Goal: Answer question/provide support: Share knowledge or assist other users

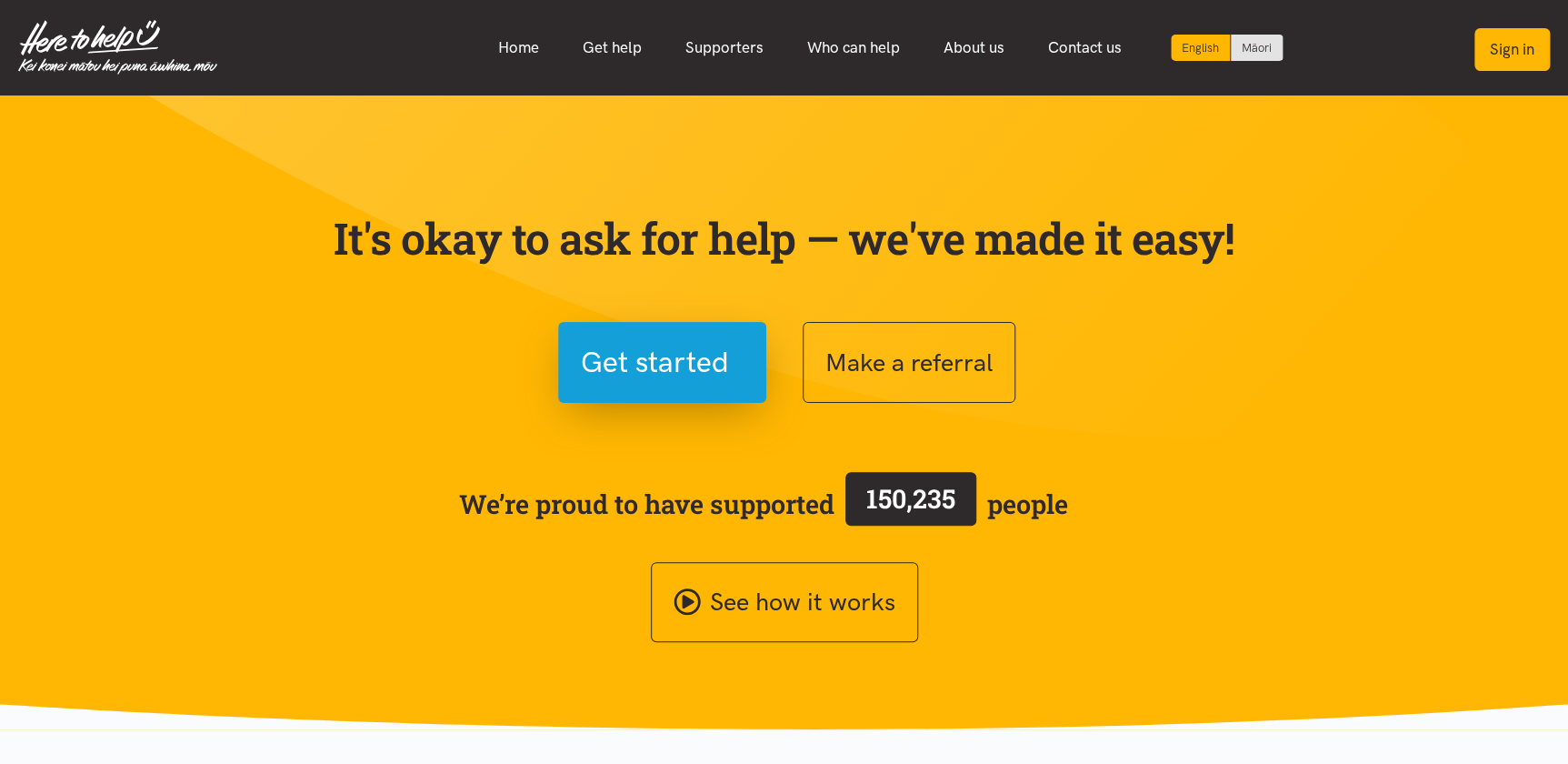
click at [1497, 48] on button "Sign in" at bounding box center [1511, 49] width 75 height 43
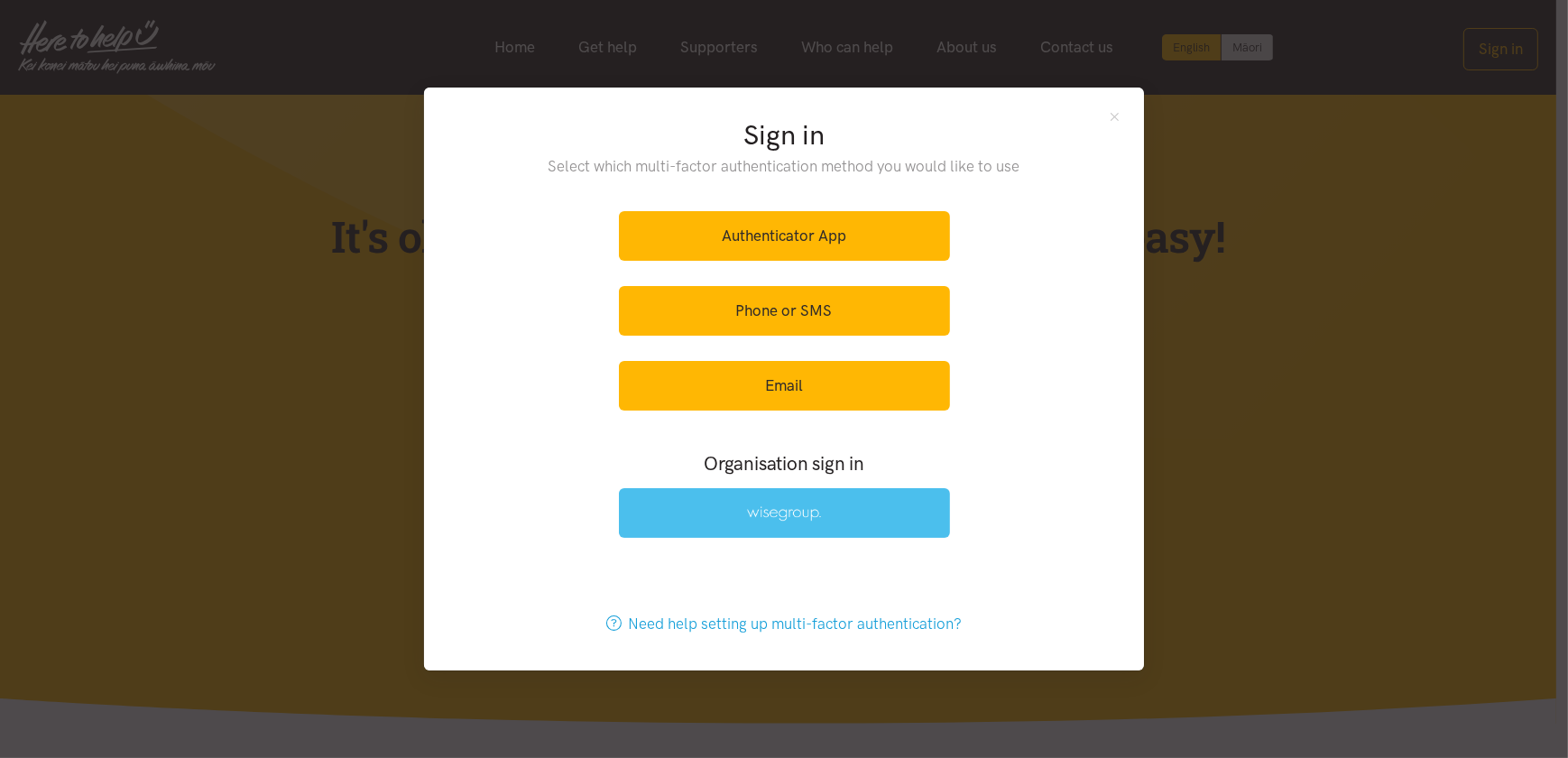
click at [775, 522] on link at bounding box center [784, 513] width 331 height 50
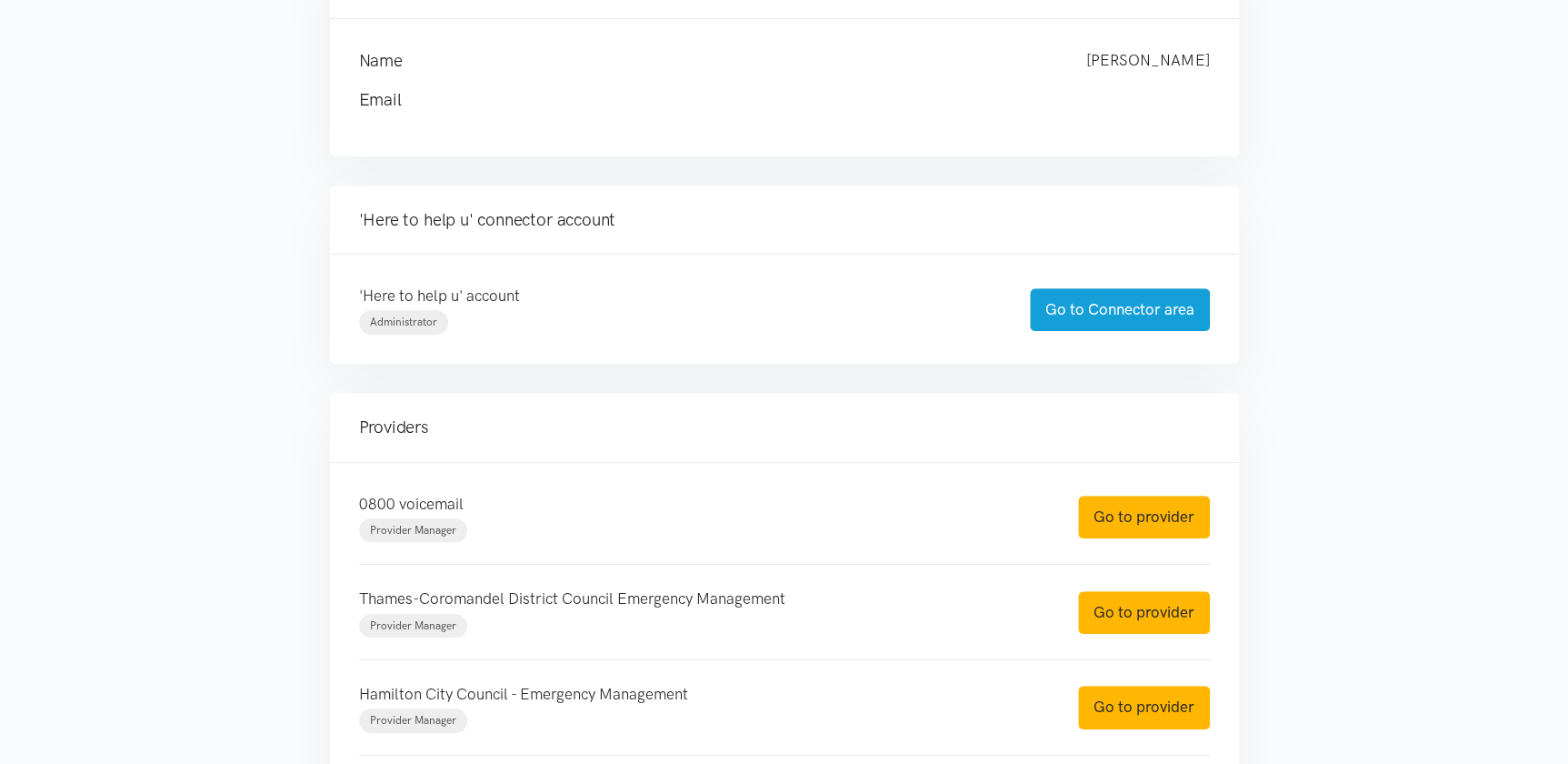
scroll to position [164, 0]
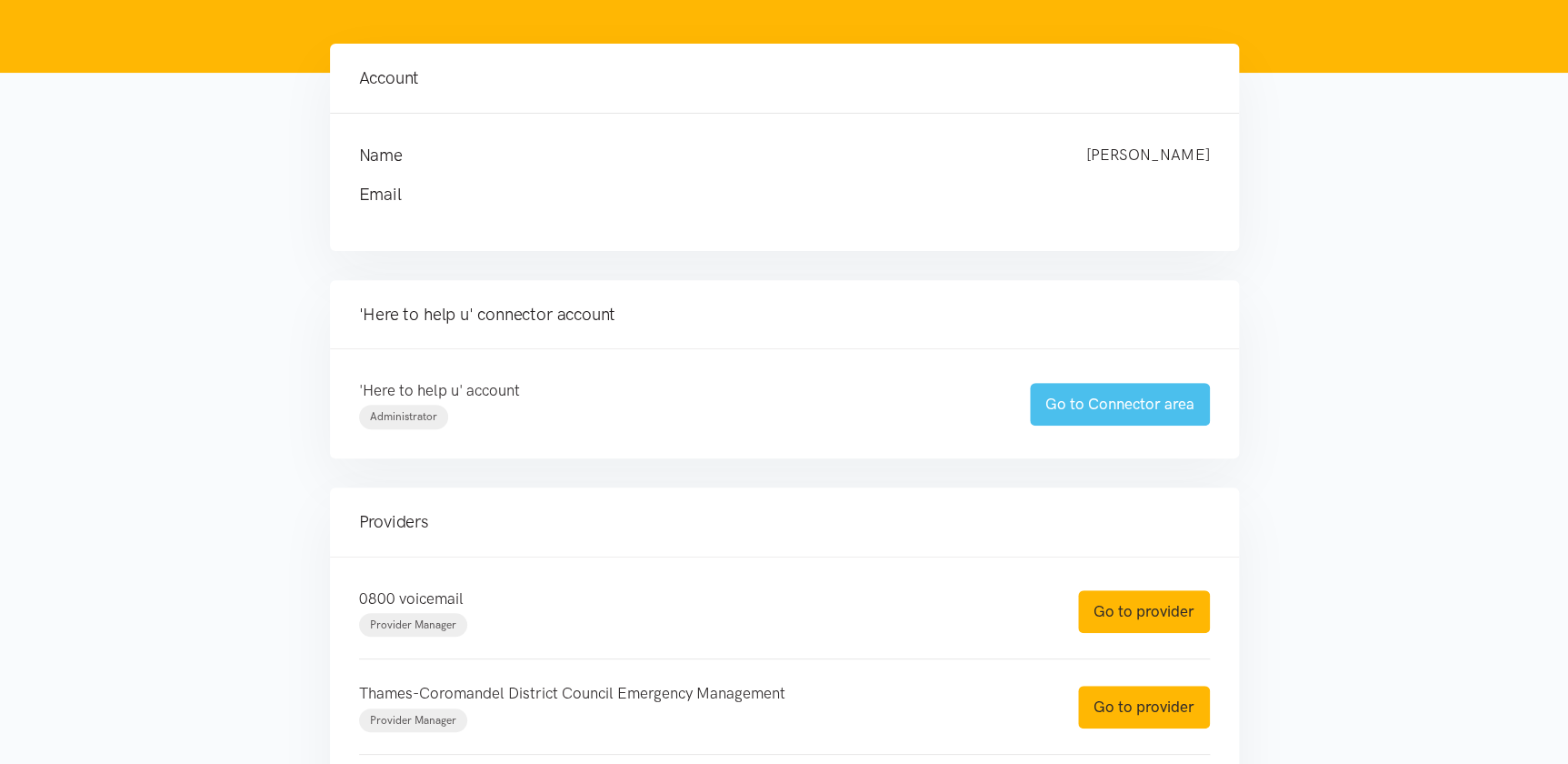
click at [1103, 404] on link "Go to Connector area" at bounding box center [1121, 404] width 180 height 43
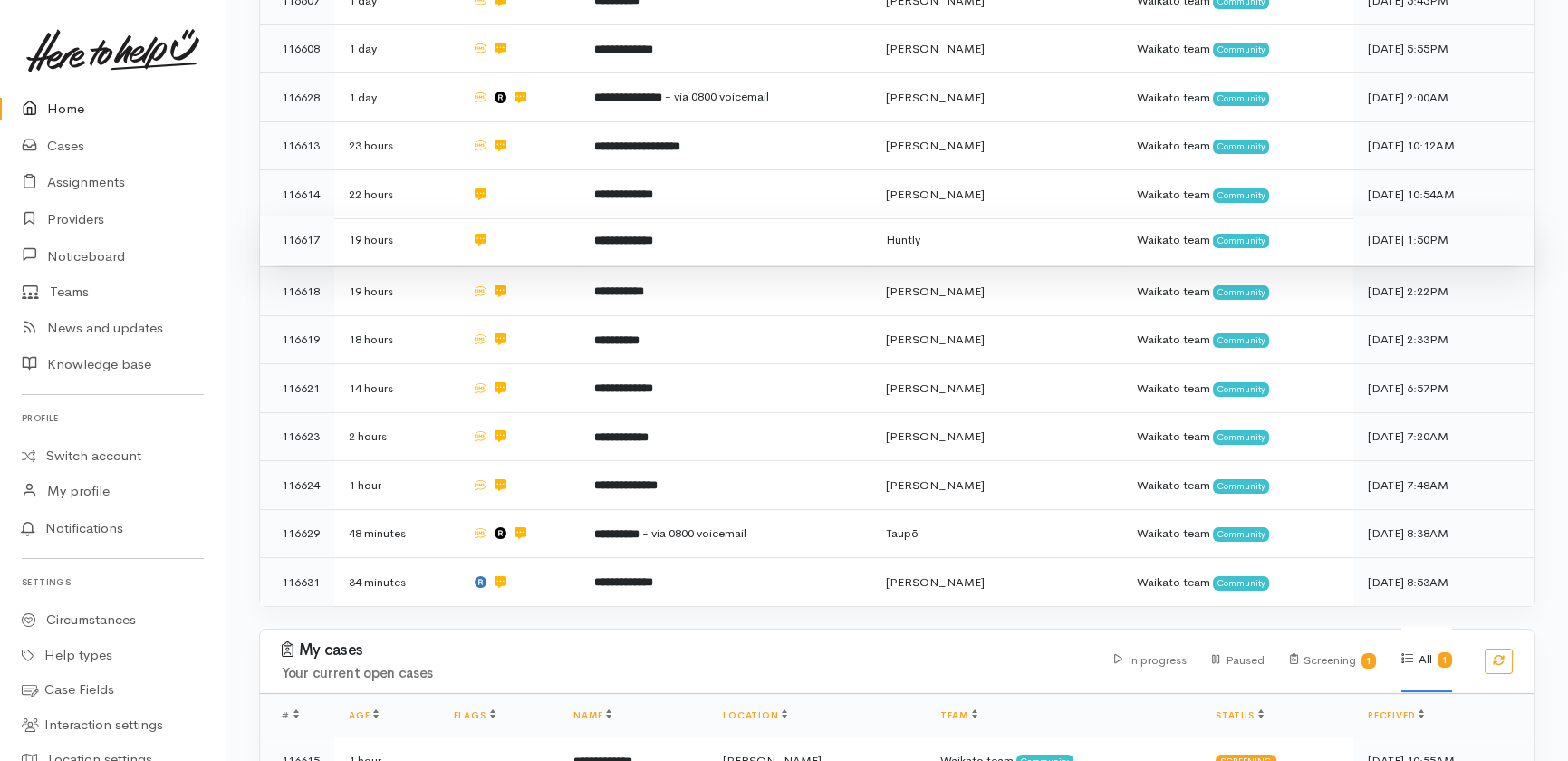
scroll to position [974, 0]
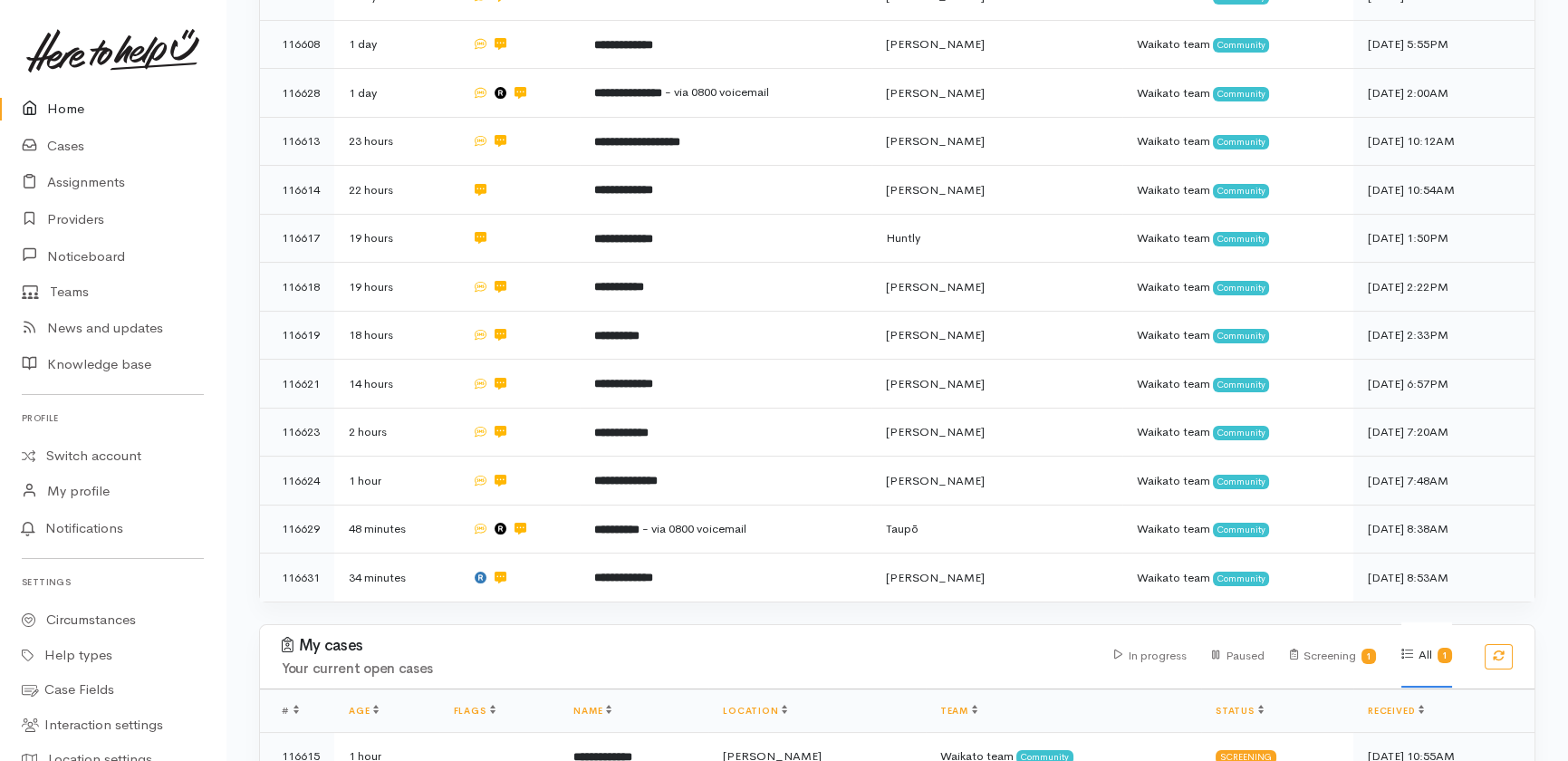
click at [77, 107] on link "Home" at bounding box center [113, 109] width 226 height 37
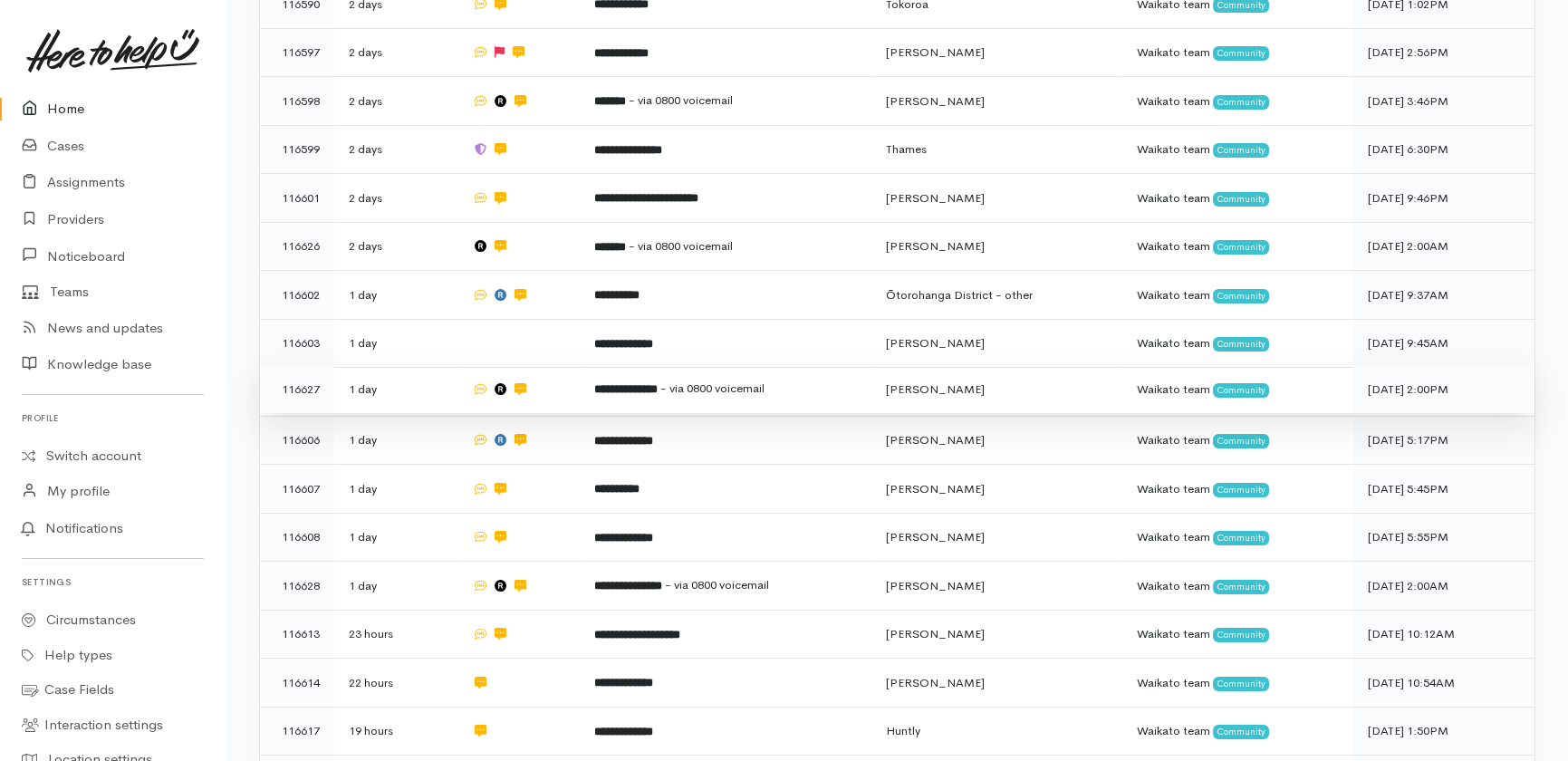
scroll to position [480, 0]
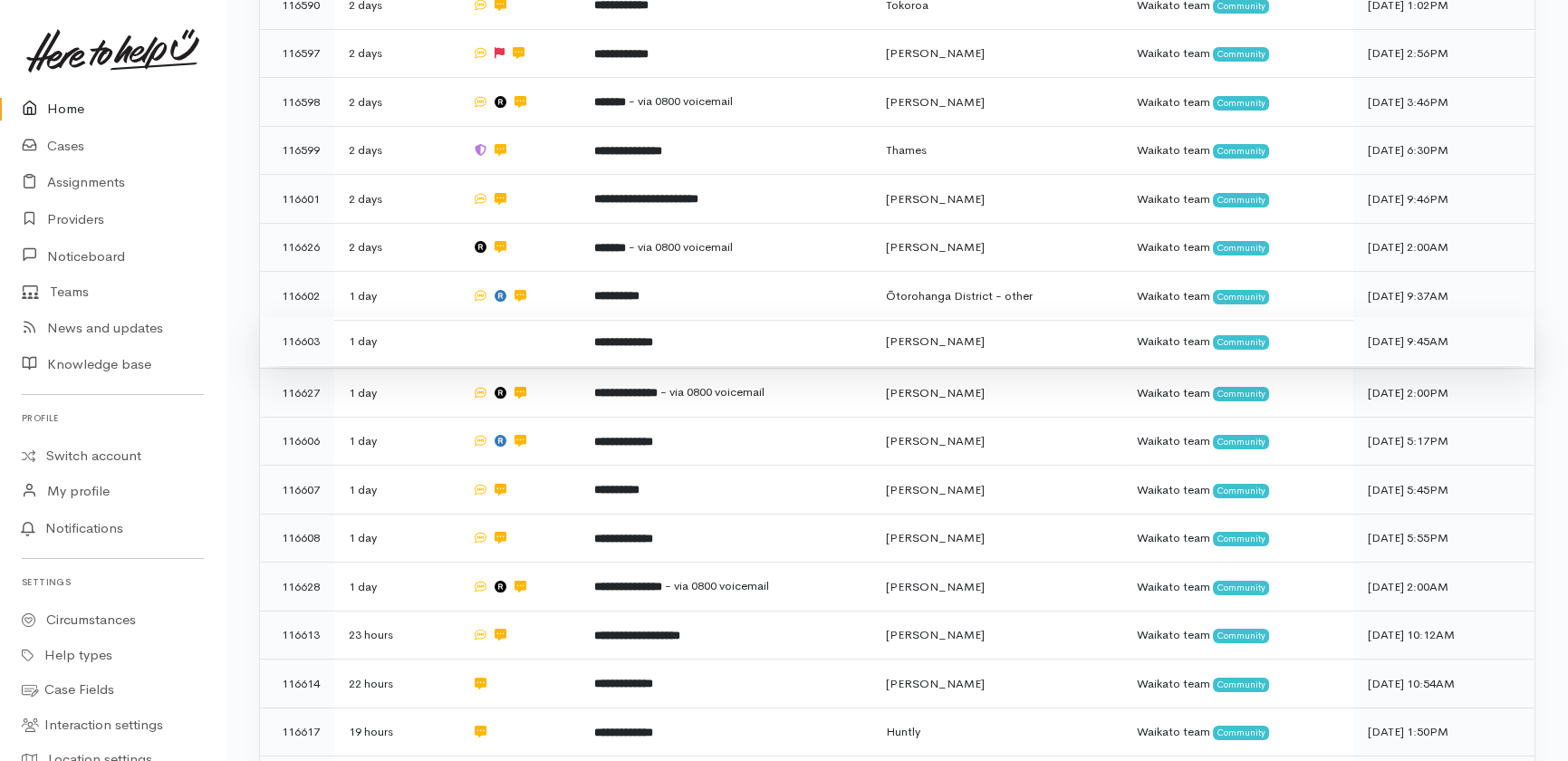
click at [753, 317] on td "**********" at bounding box center [725, 341] width 290 height 49
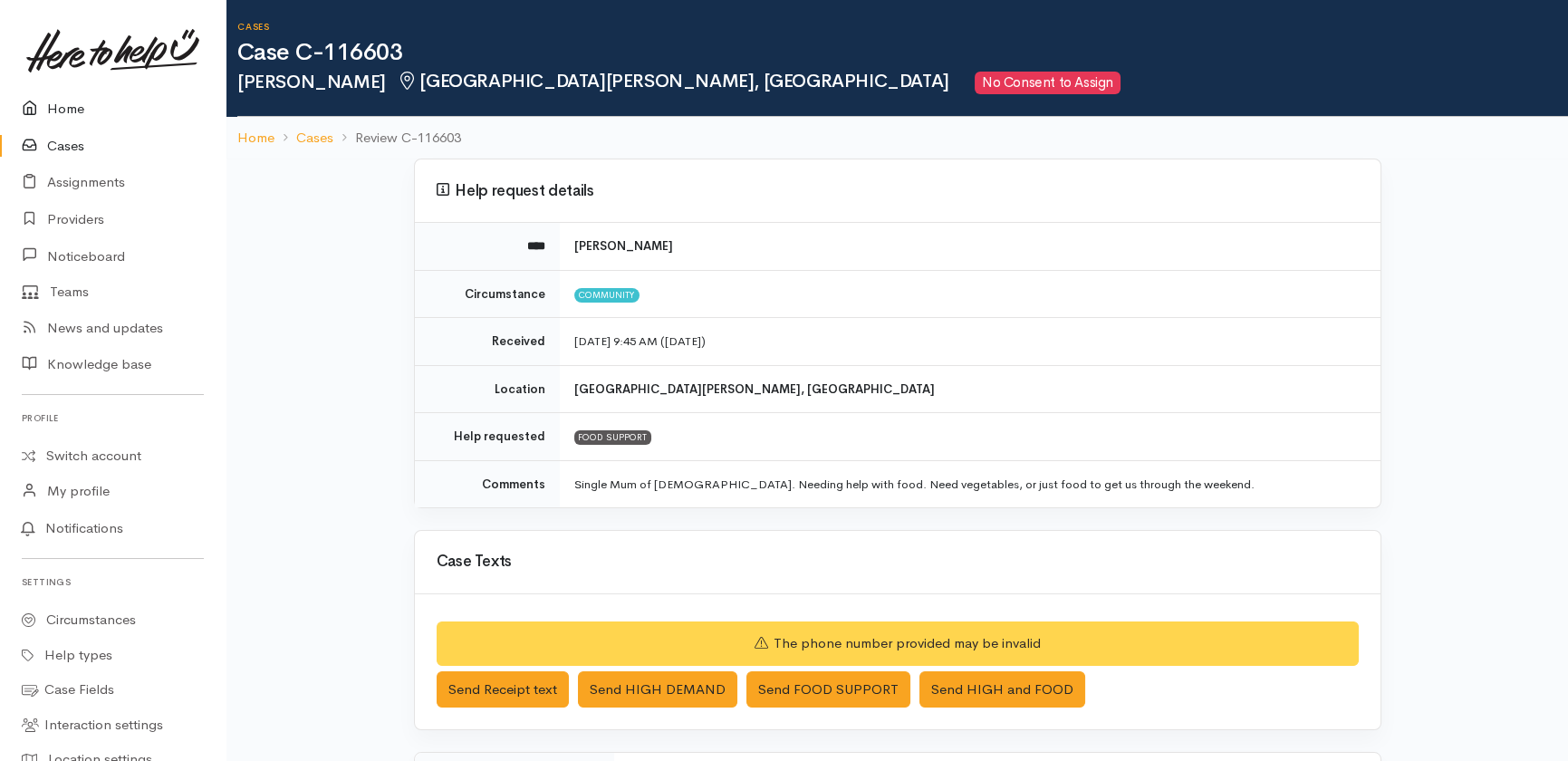
click at [61, 114] on link "Home" at bounding box center [113, 109] width 226 height 37
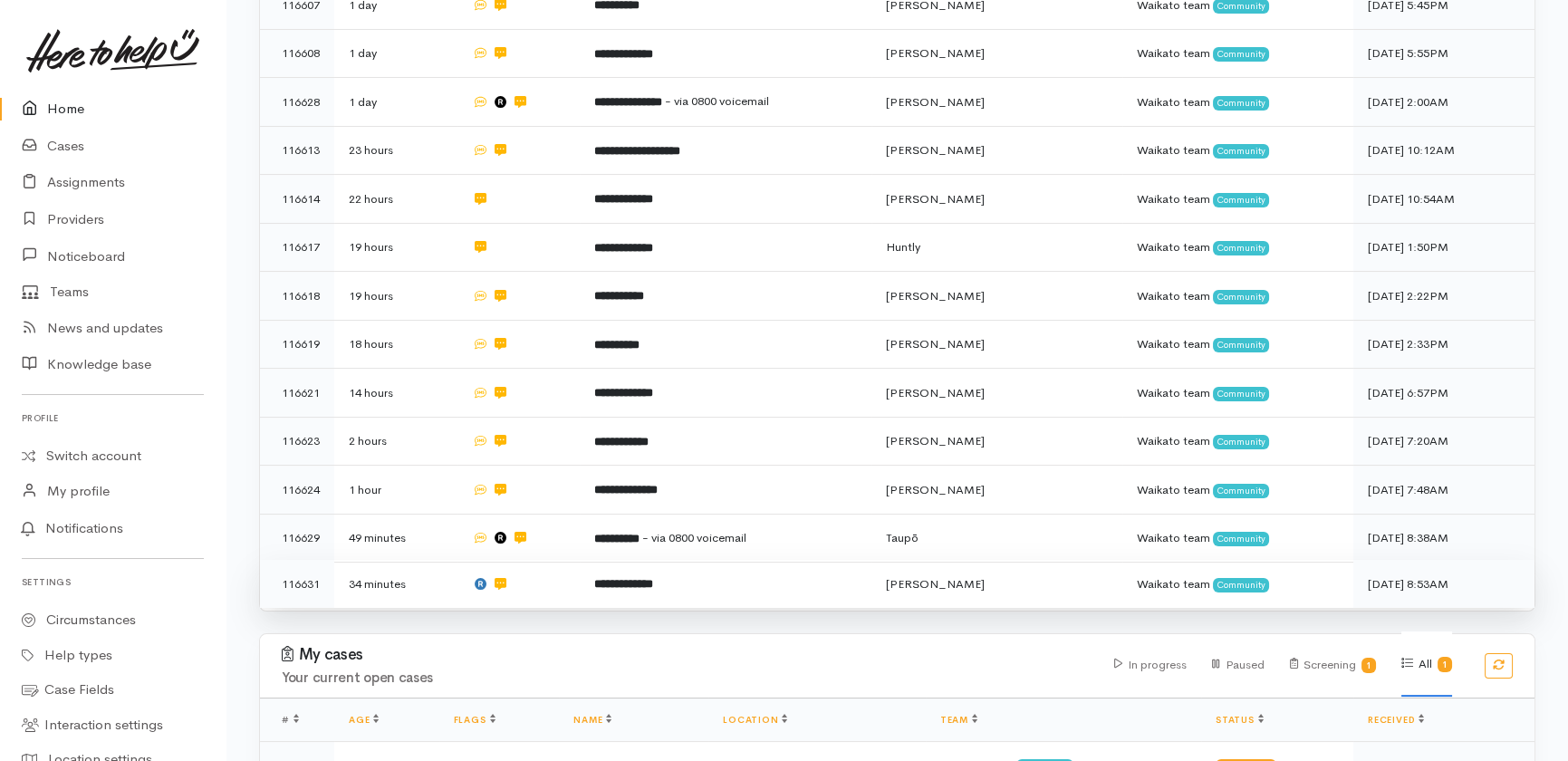
scroll to position [974, 0]
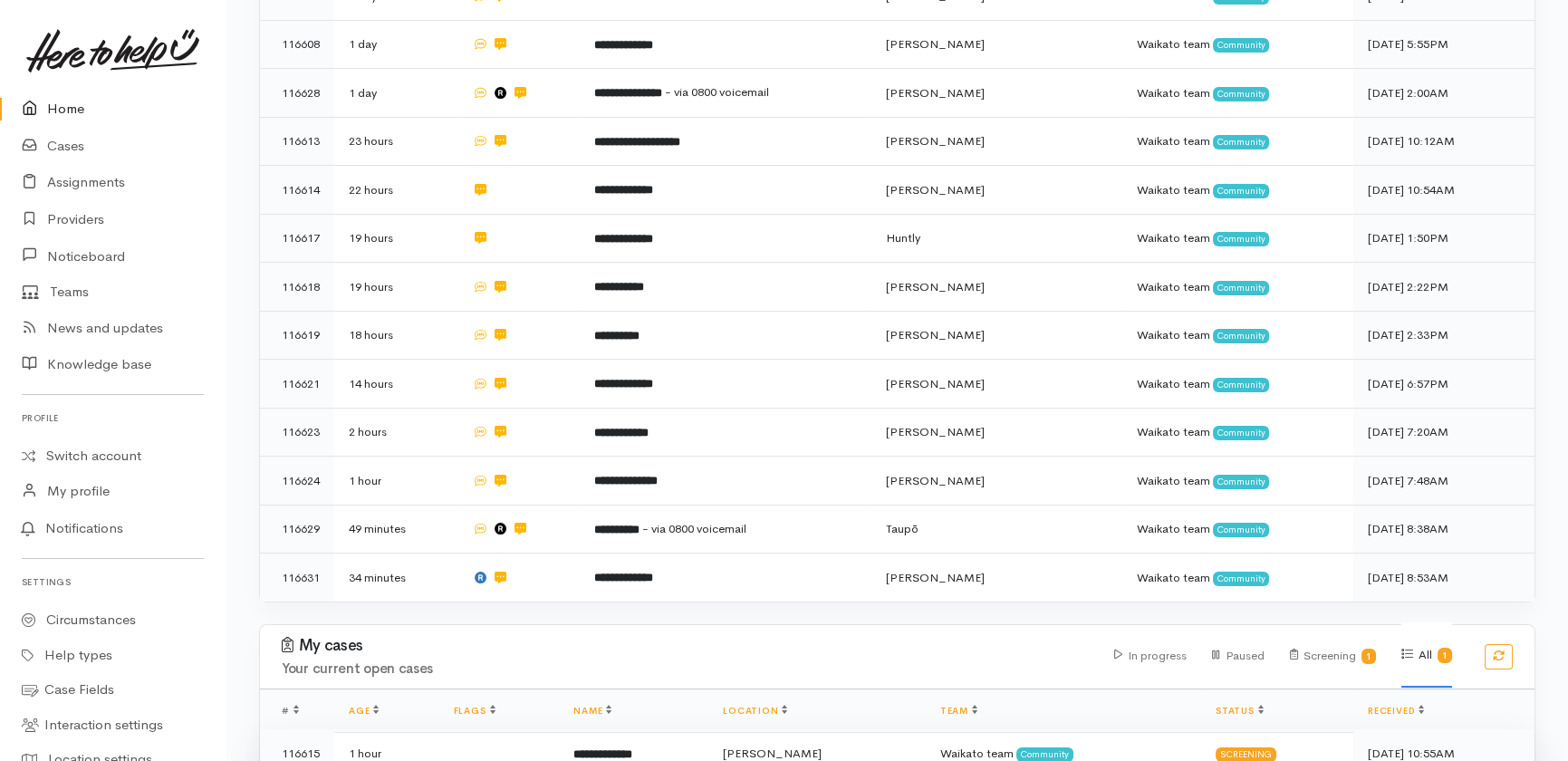
click at [625, 748] on b "**********" at bounding box center [603, 754] width 59 height 12
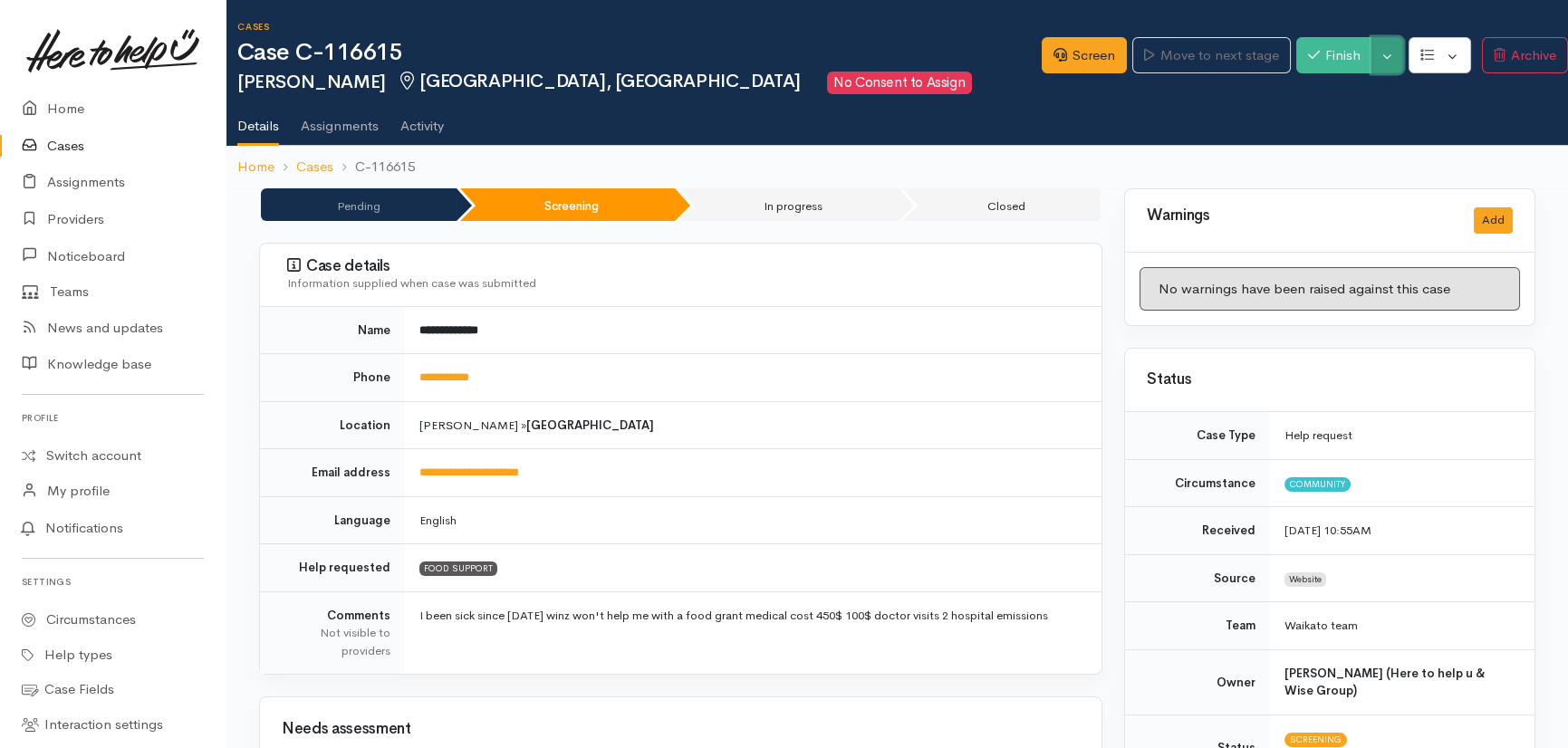
click at [1383, 57] on button "Toggle Dropdown" at bounding box center [1388, 55] width 31 height 37
click at [1401, 130] on link "Cancel" at bounding box center [1448, 125] width 143 height 28
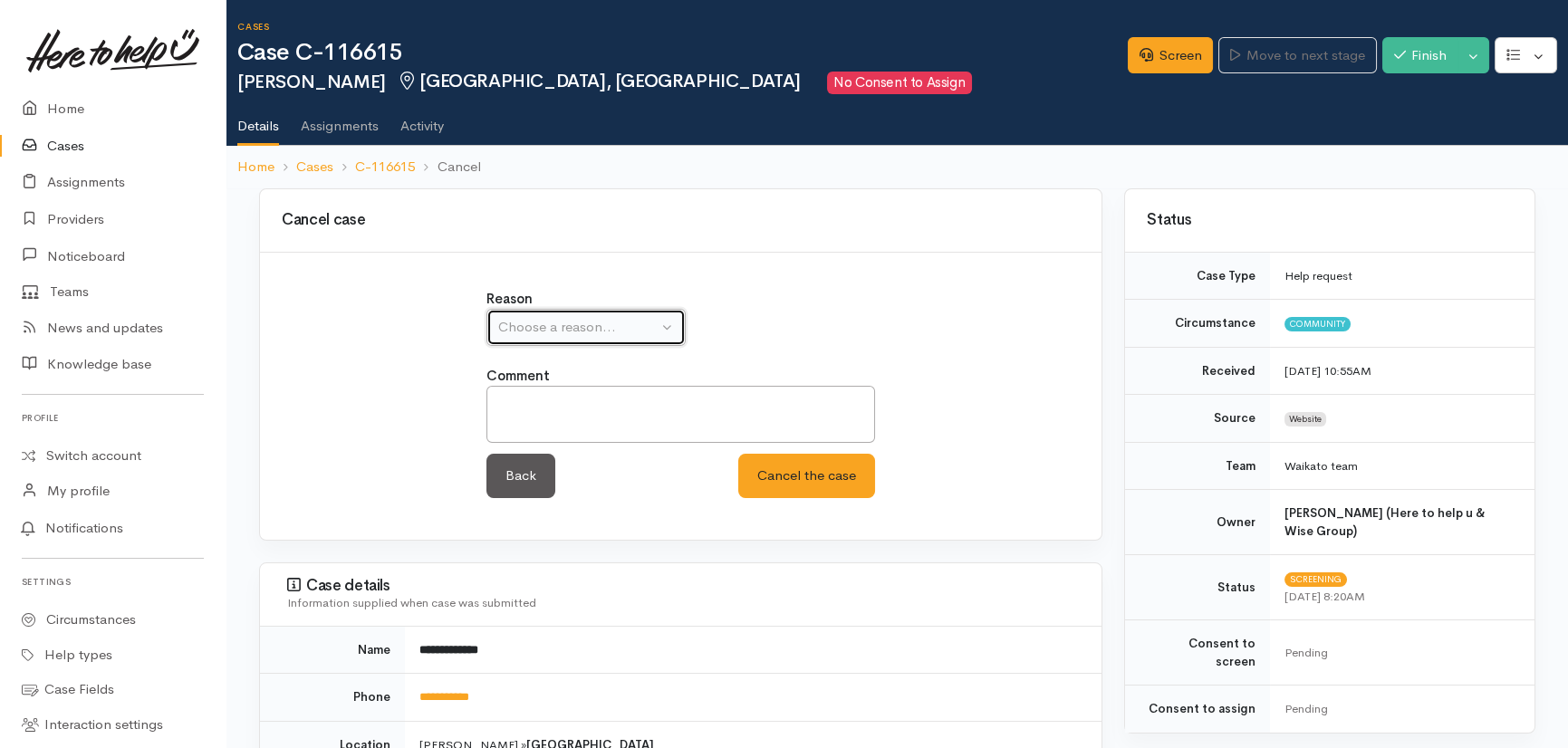
click at [607, 317] on div "Choose a reason..." at bounding box center [578, 327] width 159 height 21
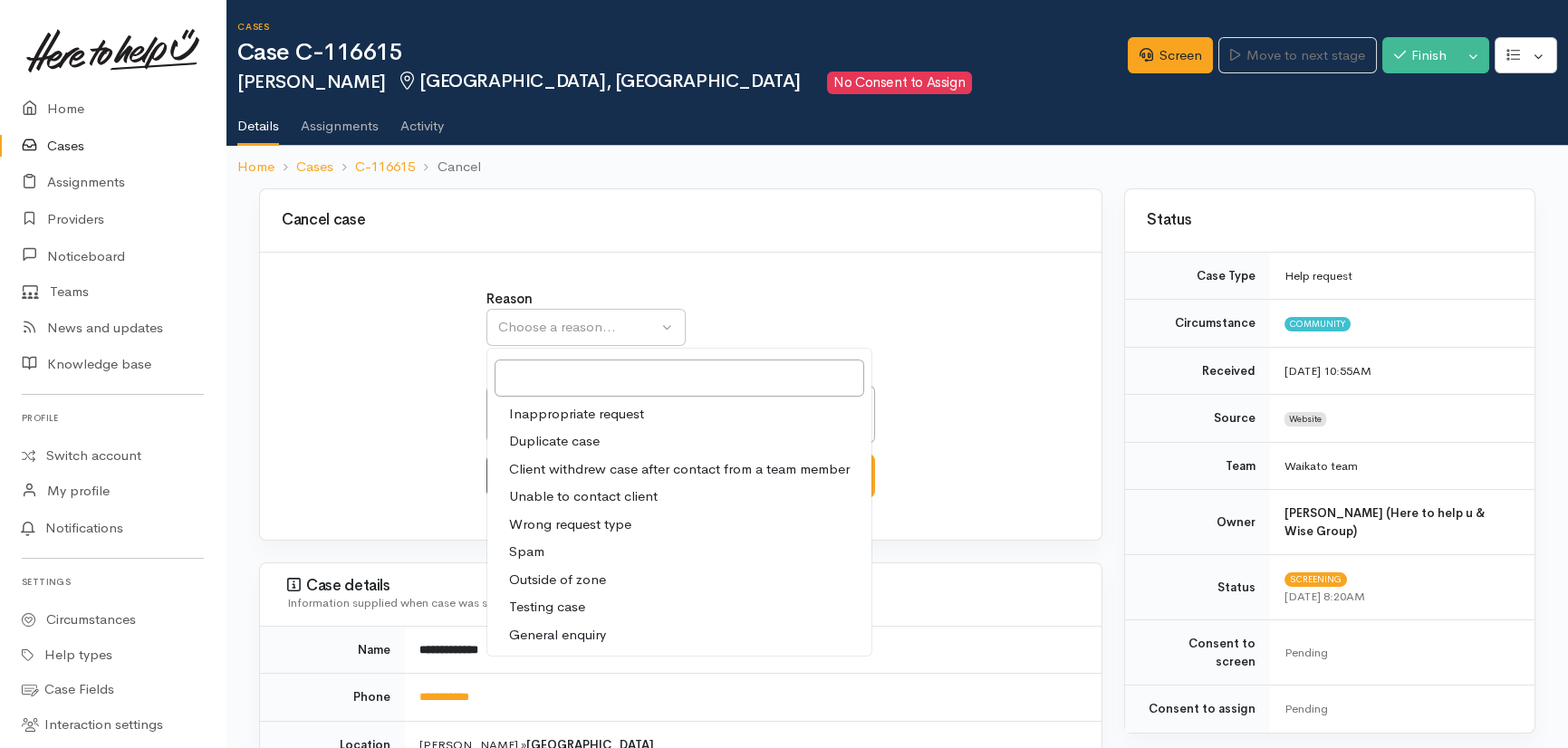
click at [562, 443] on span "Duplicate case" at bounding box center [554, 441] width 91 height 21
select select "2"
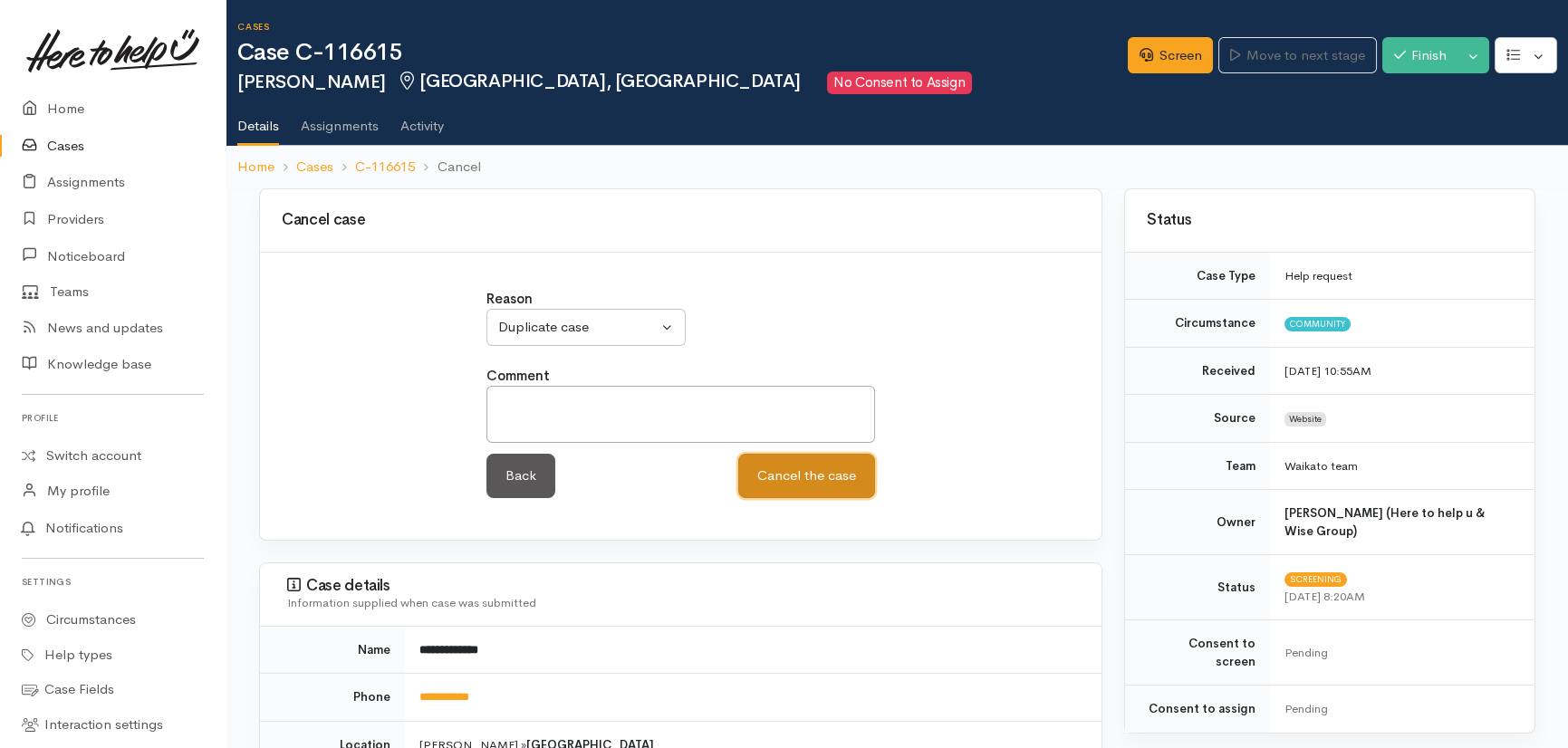
click at [822, 468] on button "Cancel the case" at bounding box center [807, 476] width 137 height 44
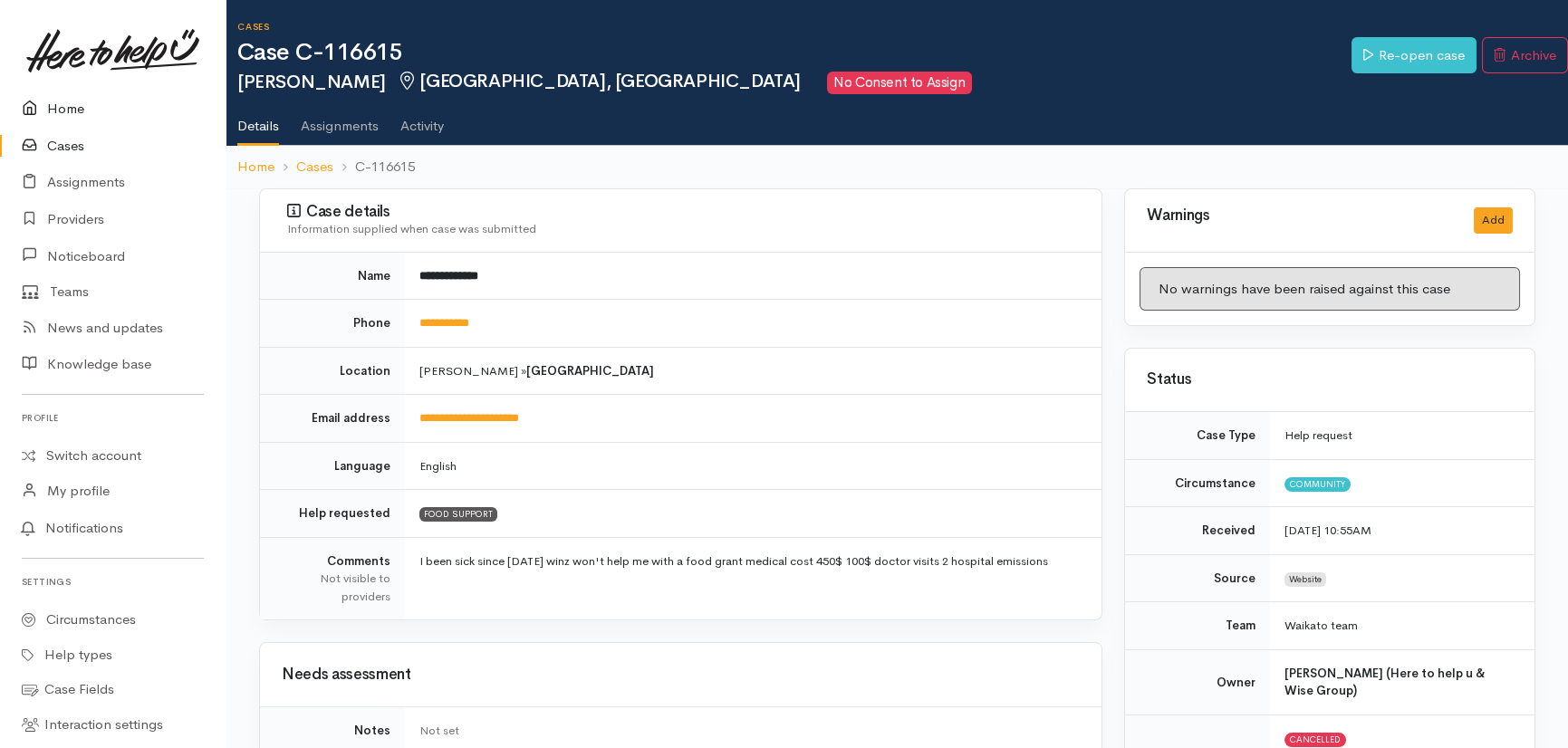
click at [59, 106] on link "Home" at bounding box center [113, 109] width 226 height 37
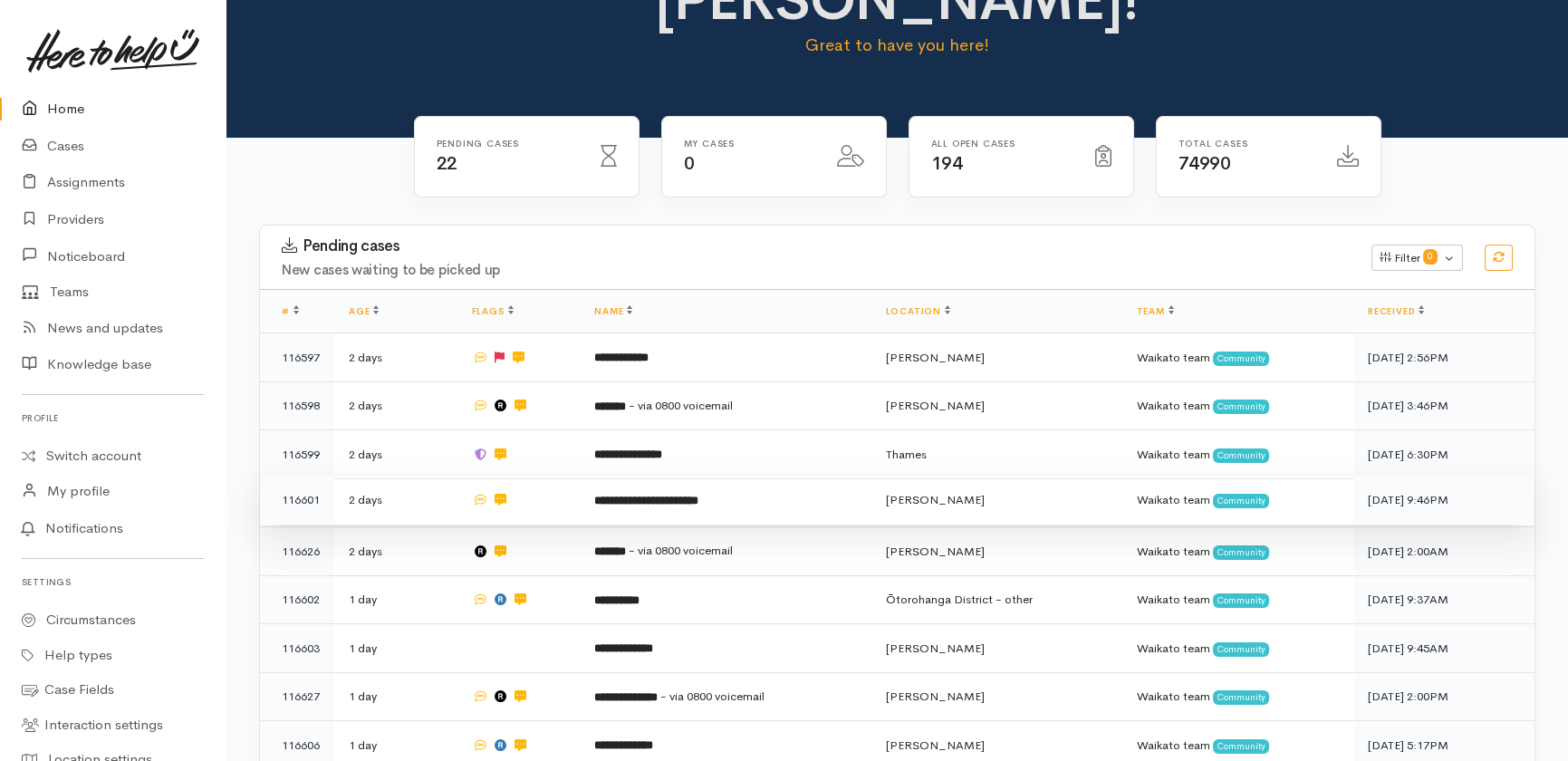
scroll to position [156, 0]
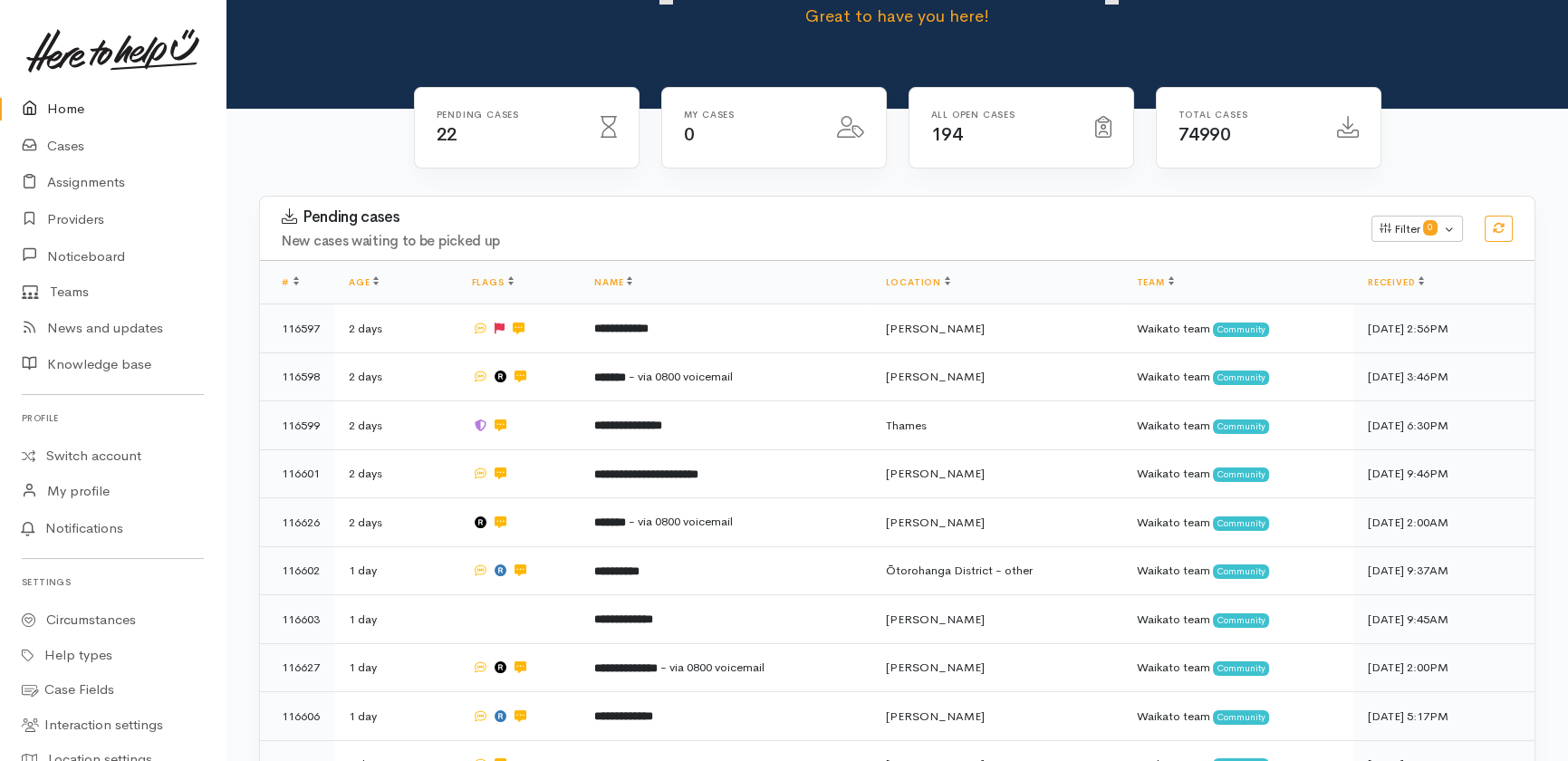
click at [66, 109] on link "Home" at bounding box center [113, 109] width 226 height 37
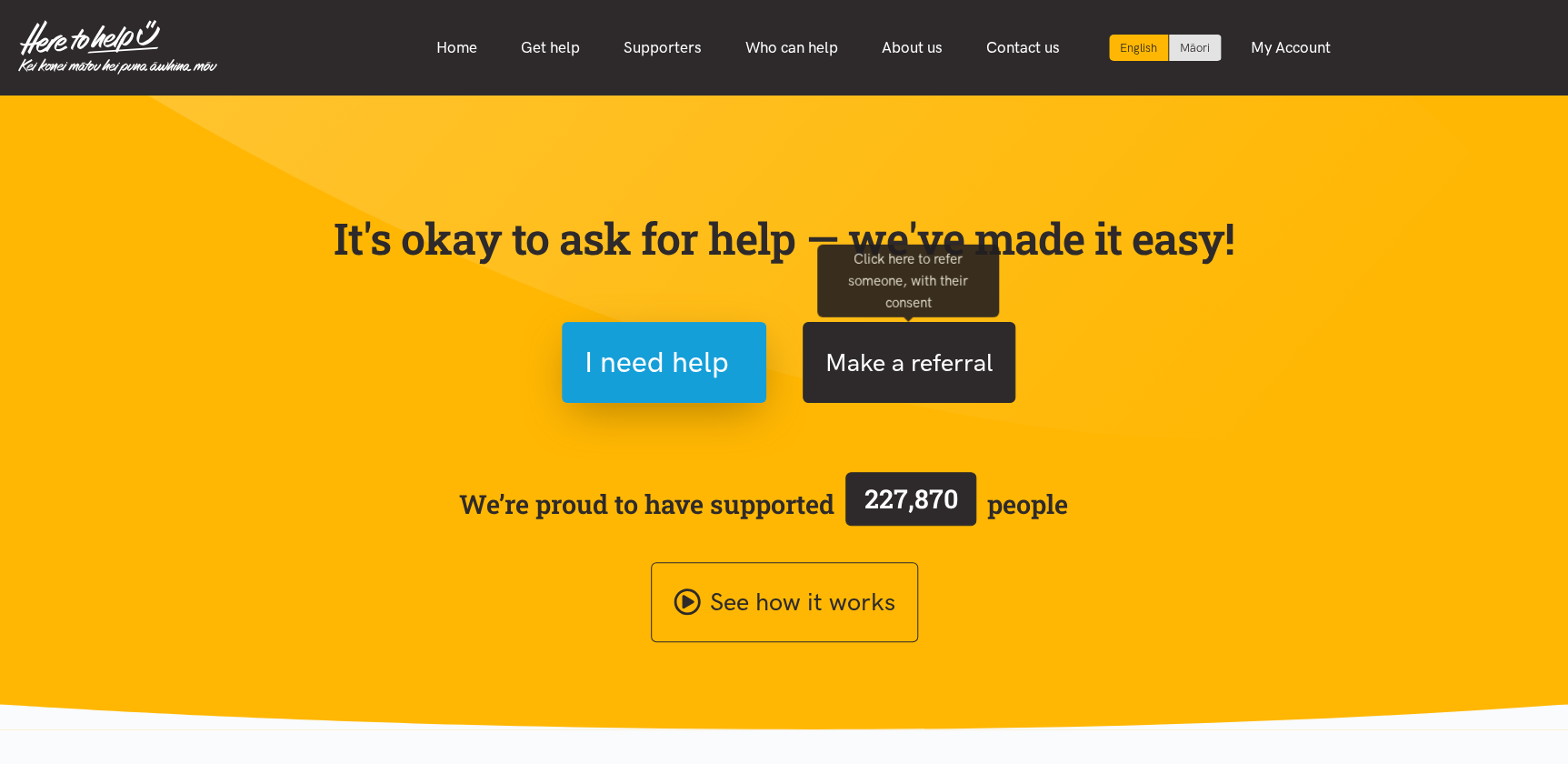
click at [886, 360] on button "Make a referral" at bounding box center [909, 362] width 213 height 81
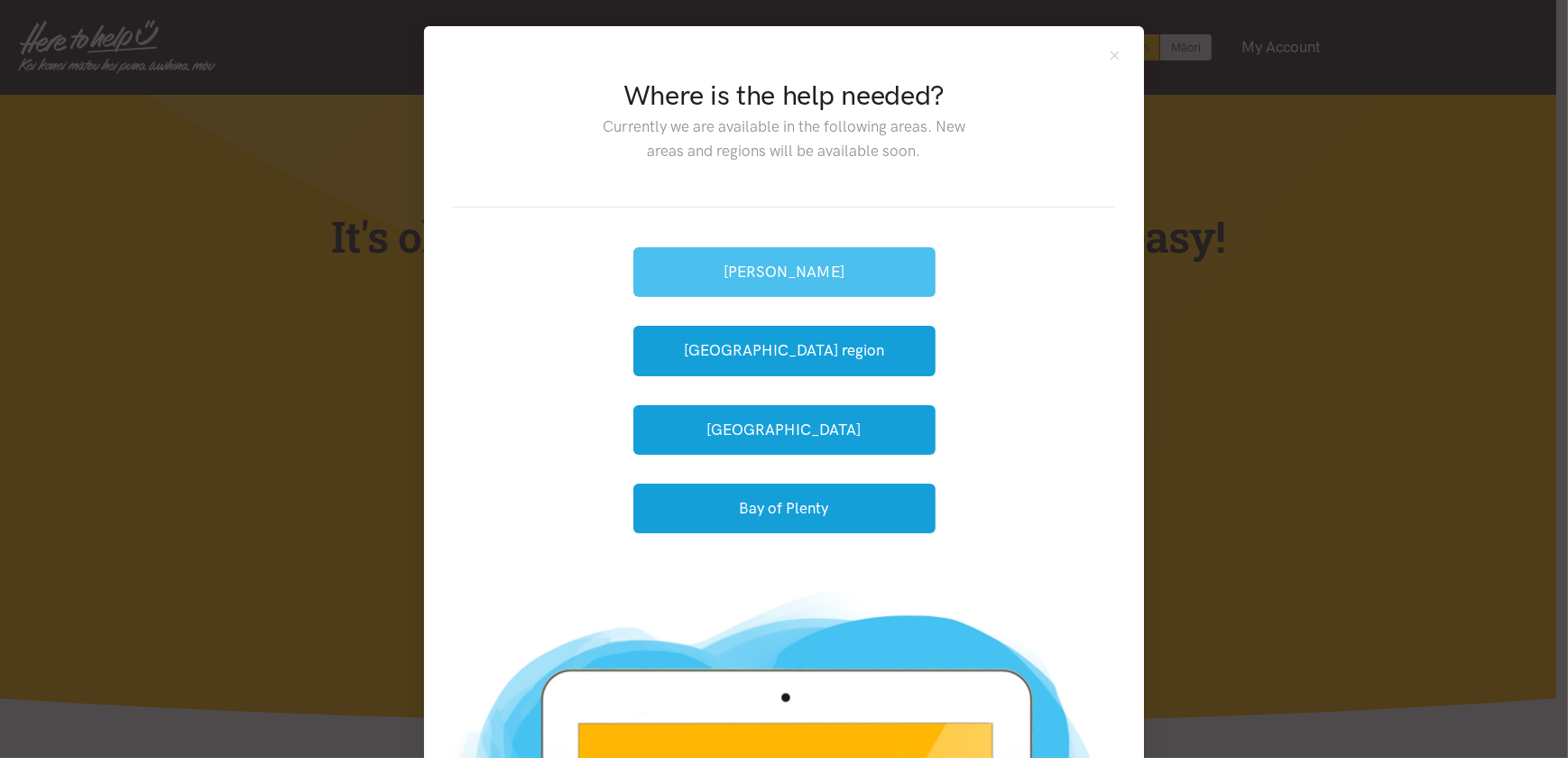
click at [790, 278] on button "[PERSON_NAME]" at bounding box center [784, 272] width 302 height 50
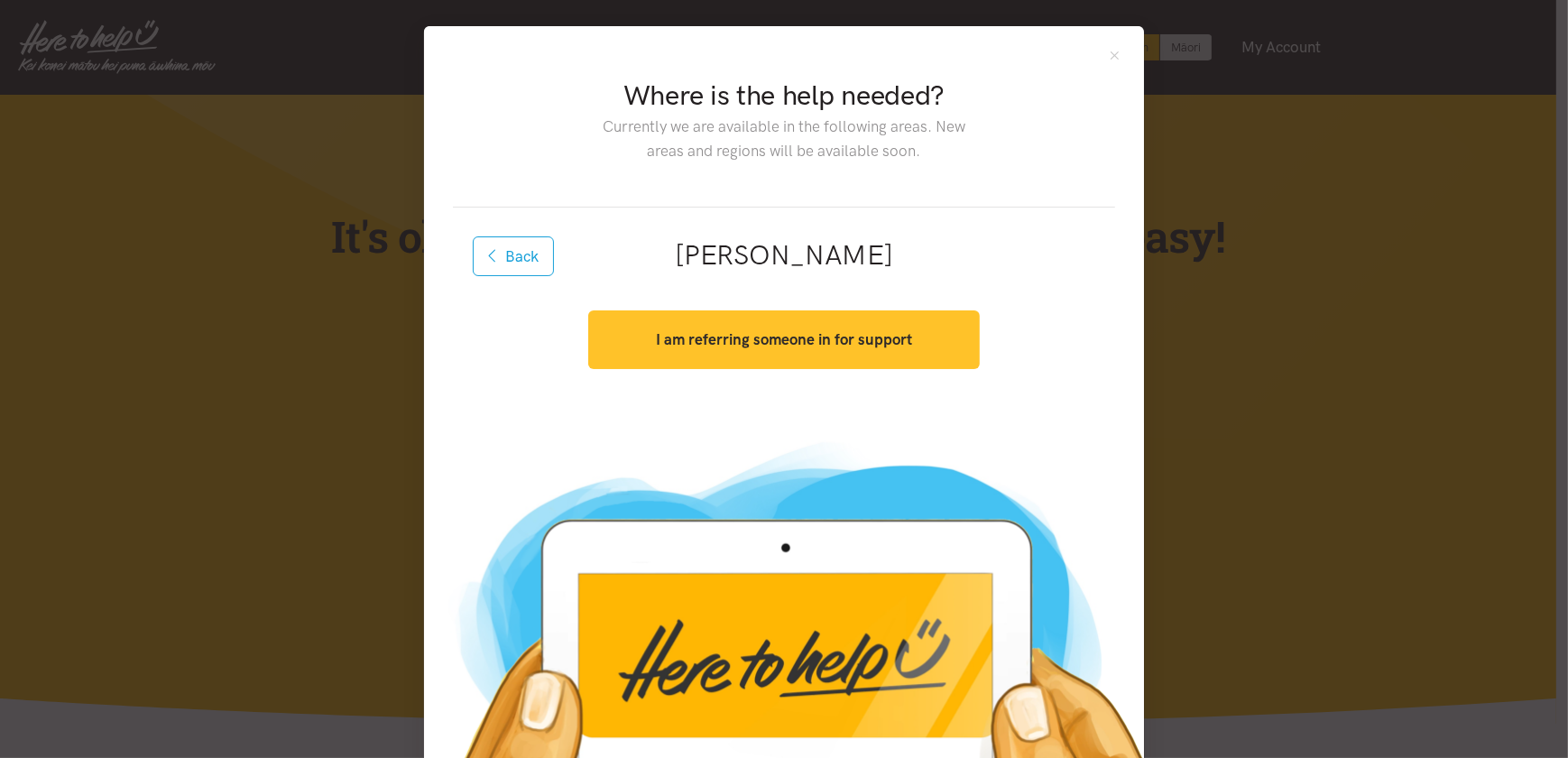
click at [771, 341] on strong "I am referring someone in for support" at bounding box center [784, 339] width 256 height 18
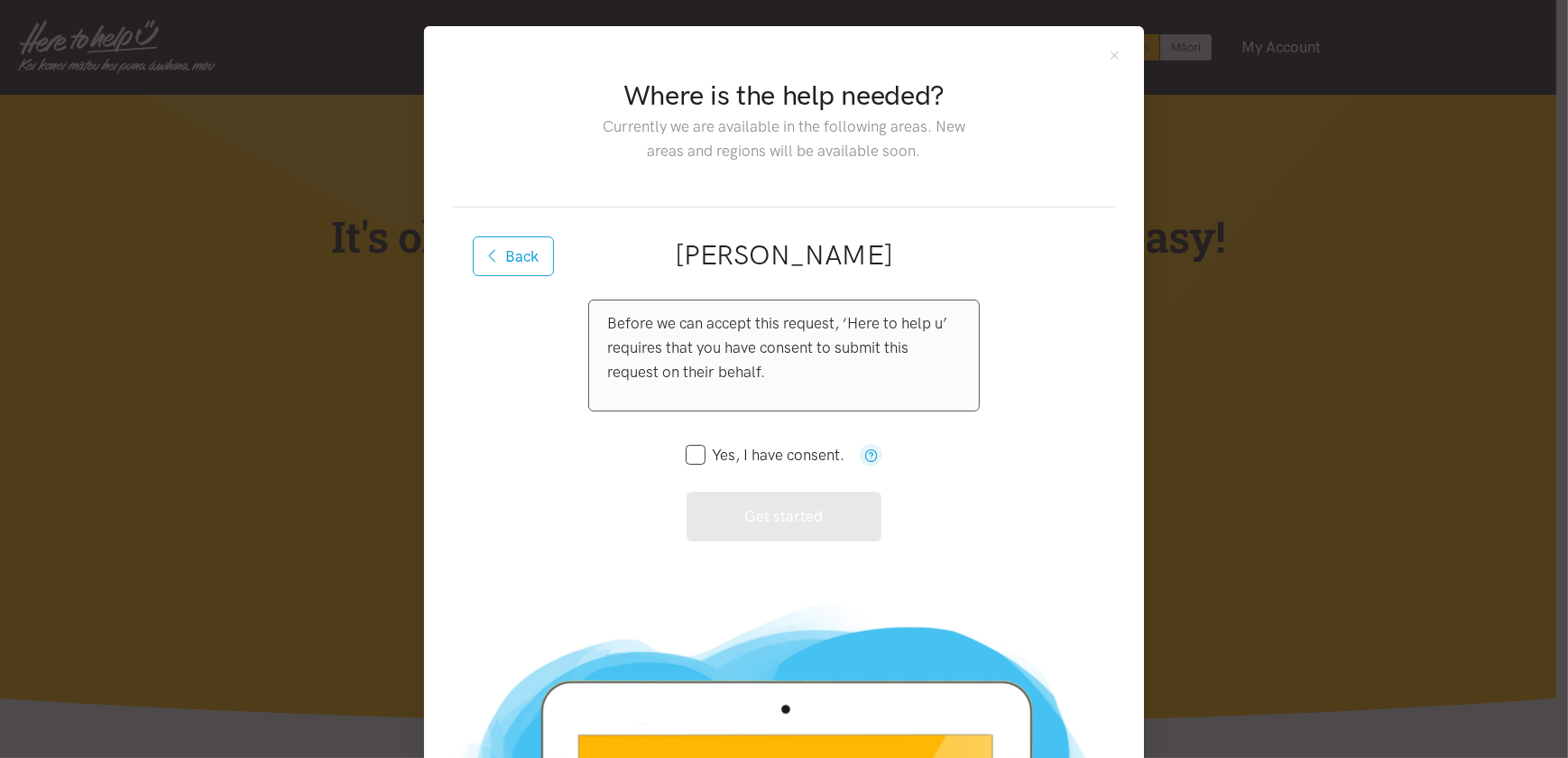
click at [685, 459] on input "Yes, I have consent." at bounding box center [765, 455] width 158 height 16
checkbox input "true"
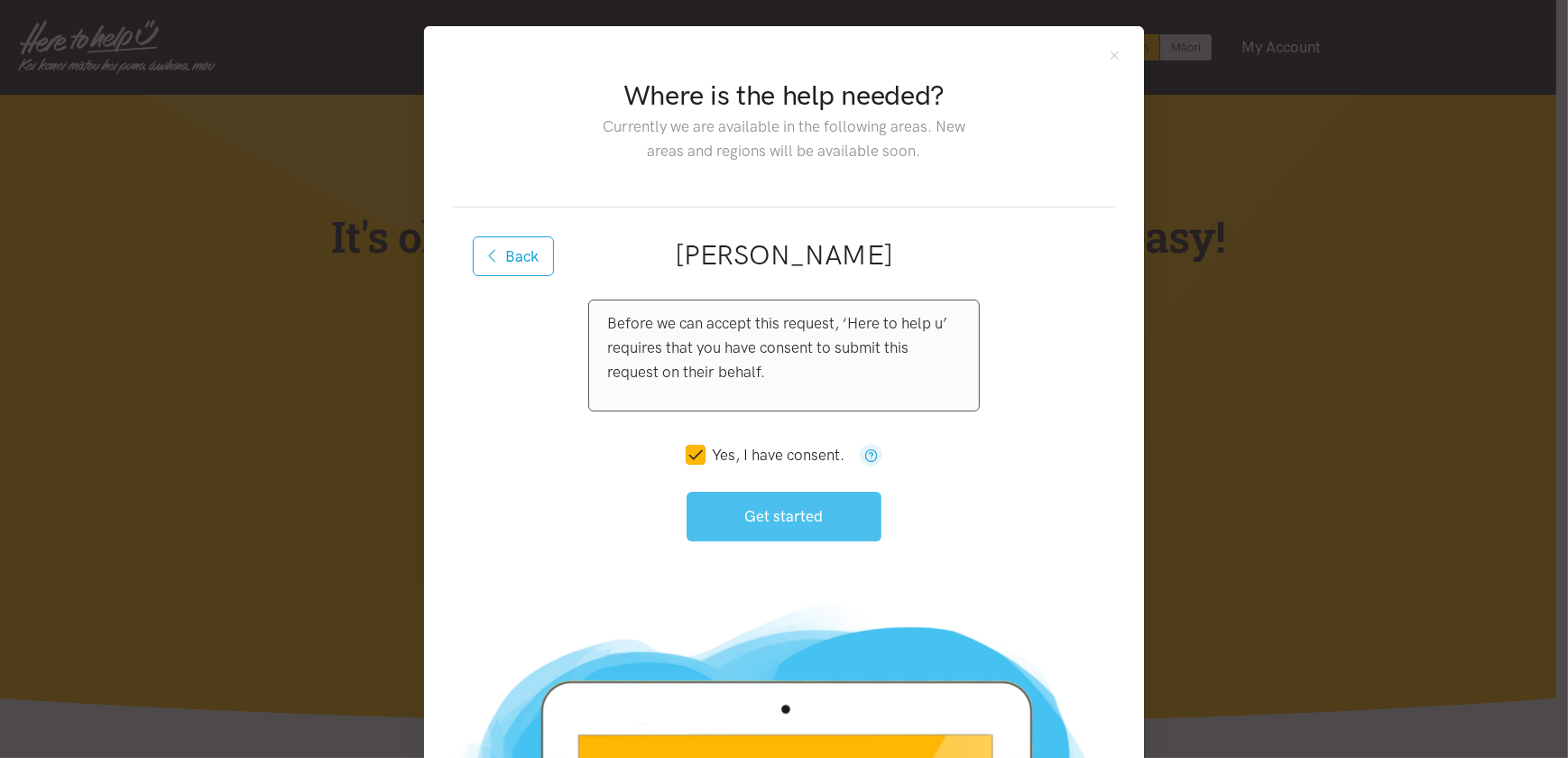
click at [723, 519] on button "Get started" at bounding box center [784, 517] width 196 height 50
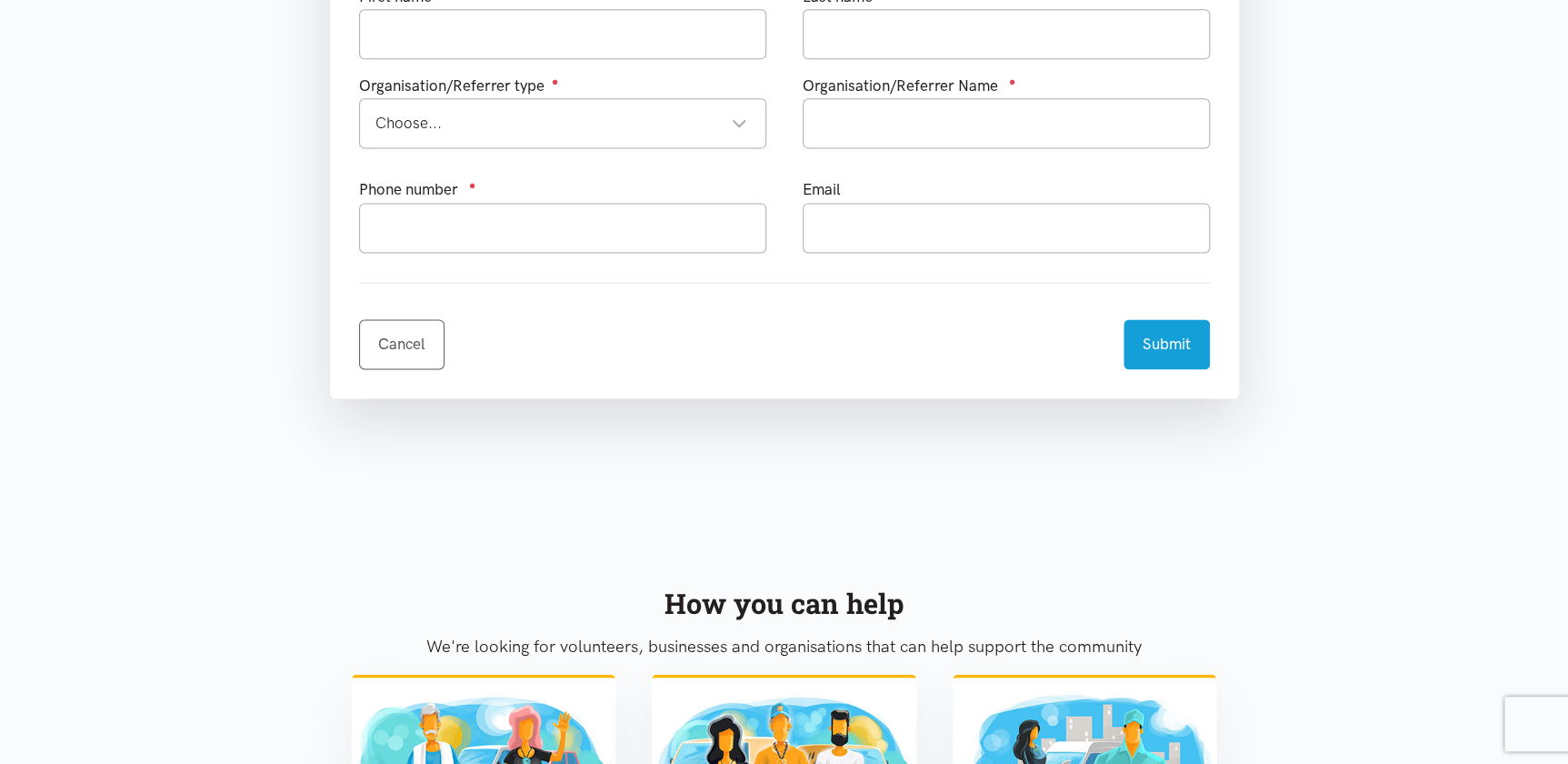
scroll to position [1157, 0]
click at [400, 339] on link "Cancel" at bounding box center [402, 341] width 85 height 50
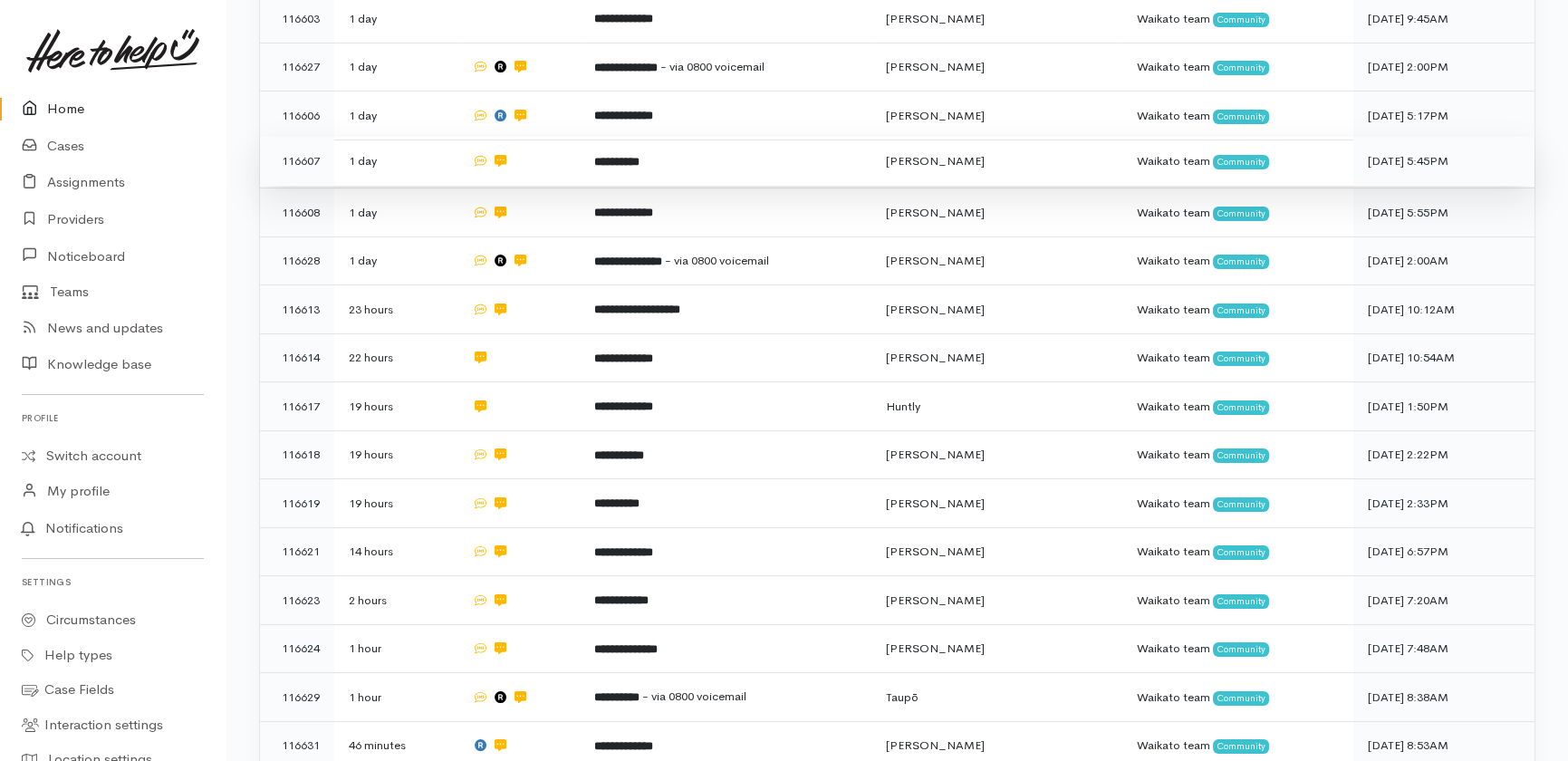
scroll to position [897, 0]
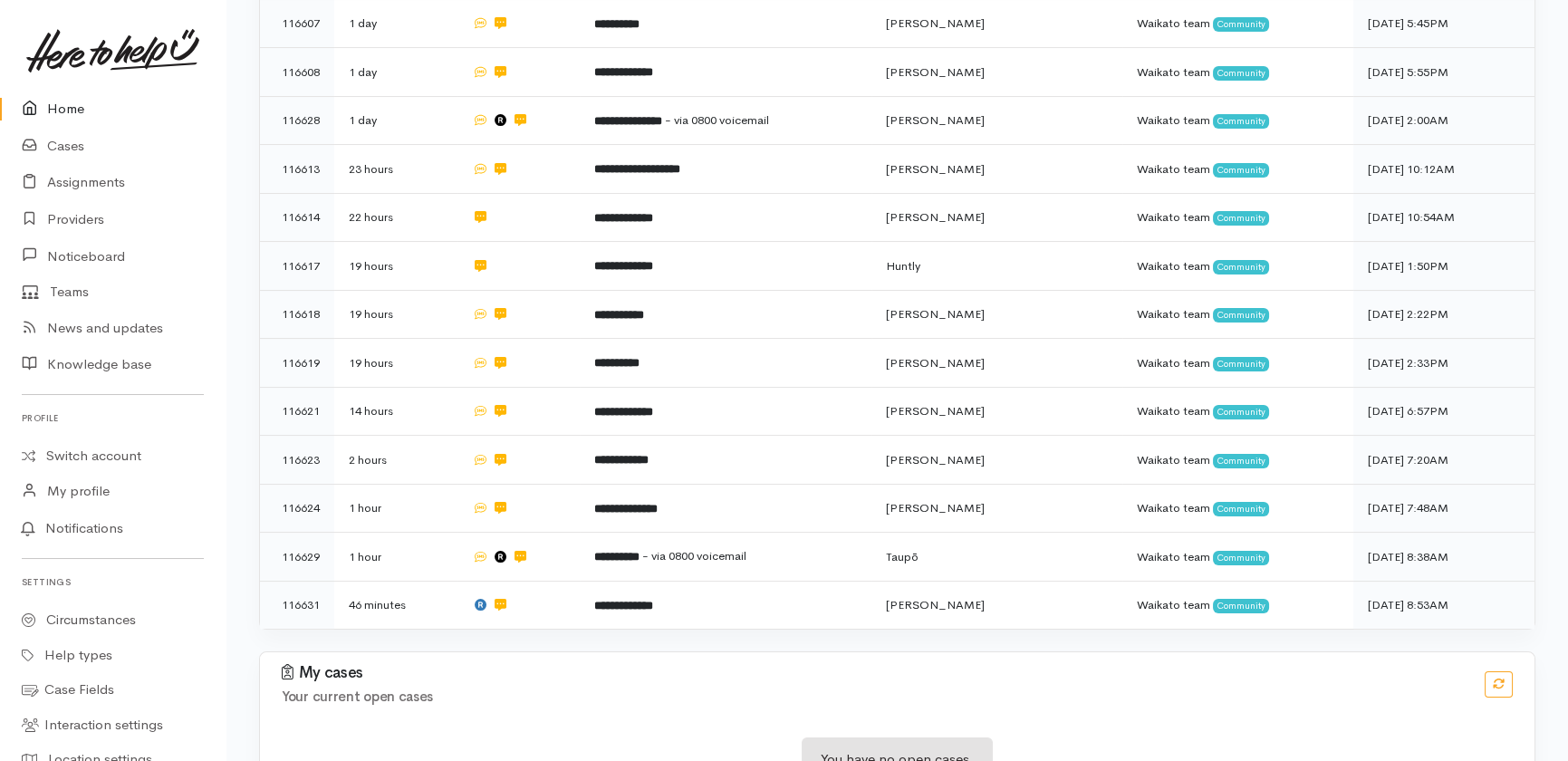
click at [59, 109] on link "Home" at bounding box center [113, 109] width 226 height 37
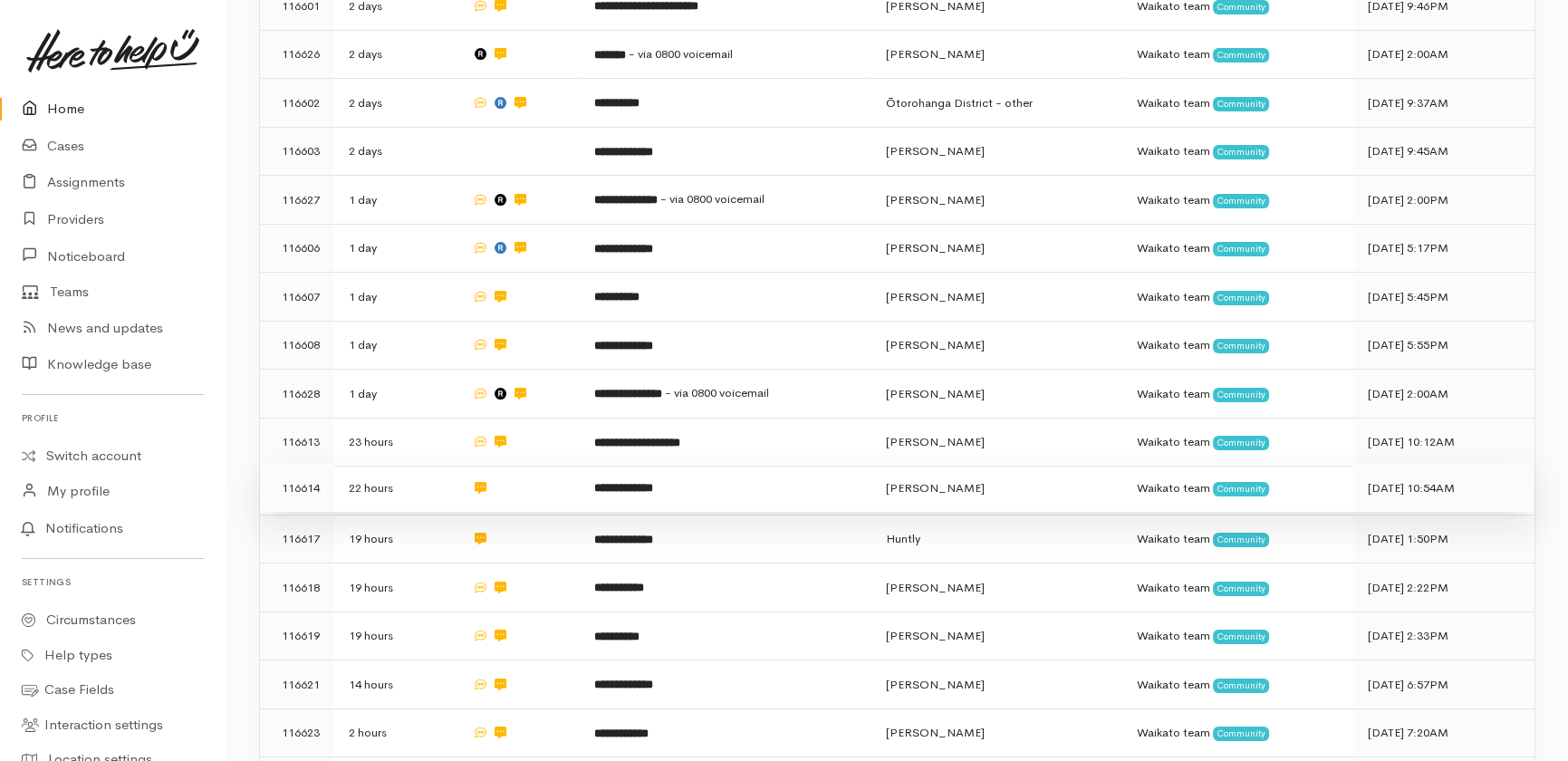
scroll to position [897, 0]
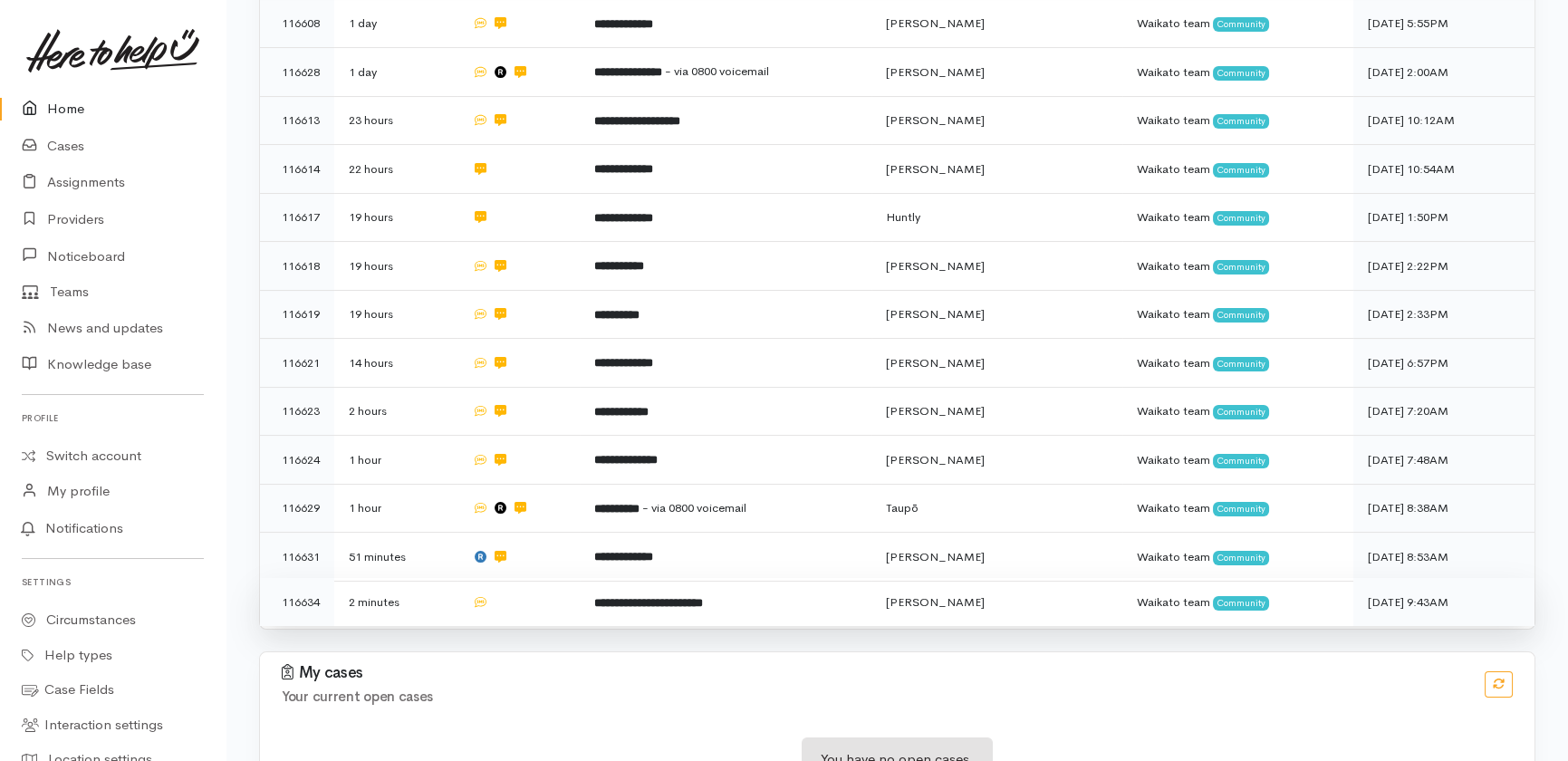
click at [525, 578] on td at bounding box center [519, 602] width 123 height 48
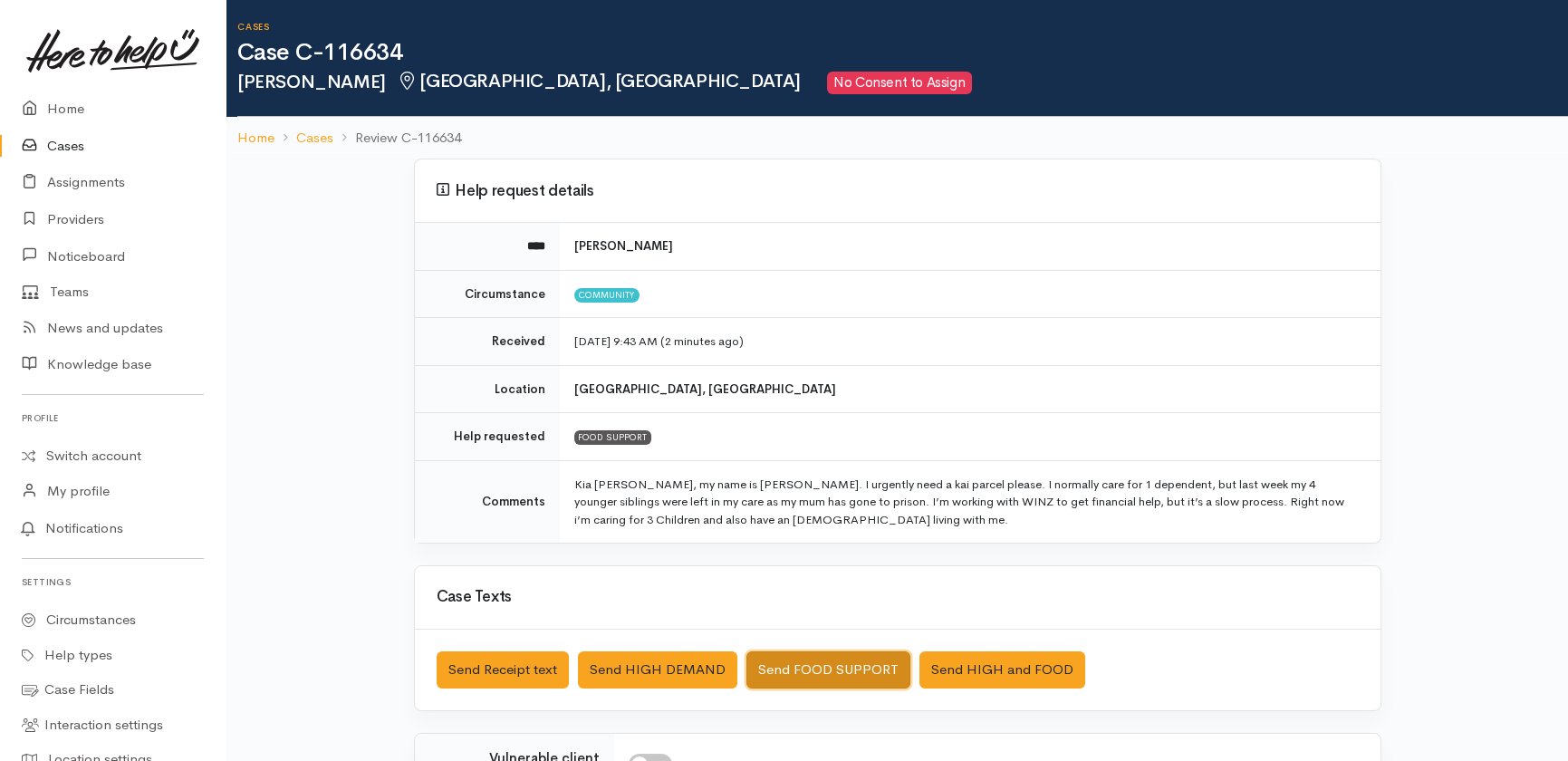
click at [849, 668] on button "Send FOOD SUPPORT" at bounding box center [828, 669] width 164 height 37
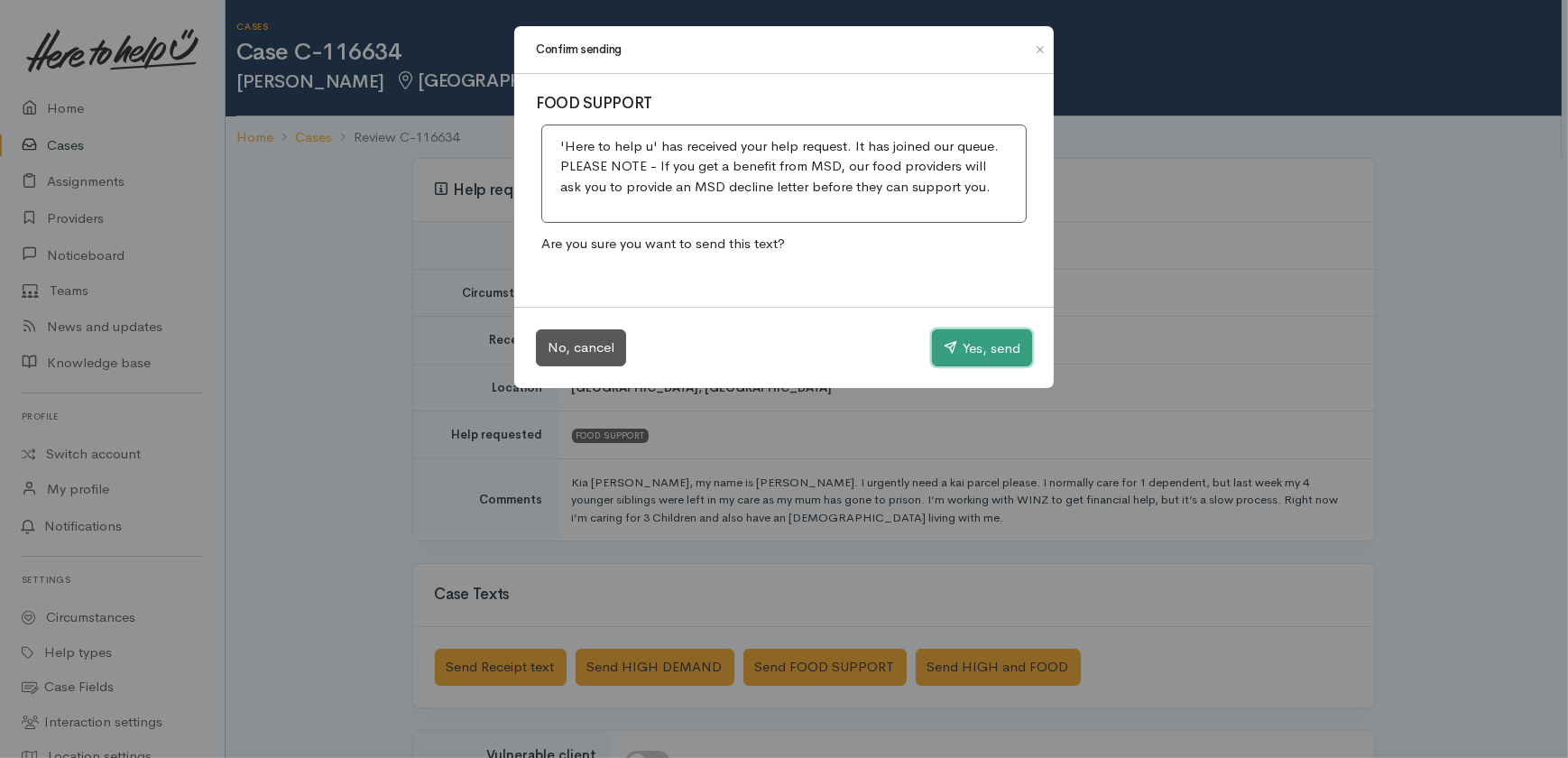
click at [1010, 349] on button "Yes, send" at bounding box center [982, 347] width 100 height 38
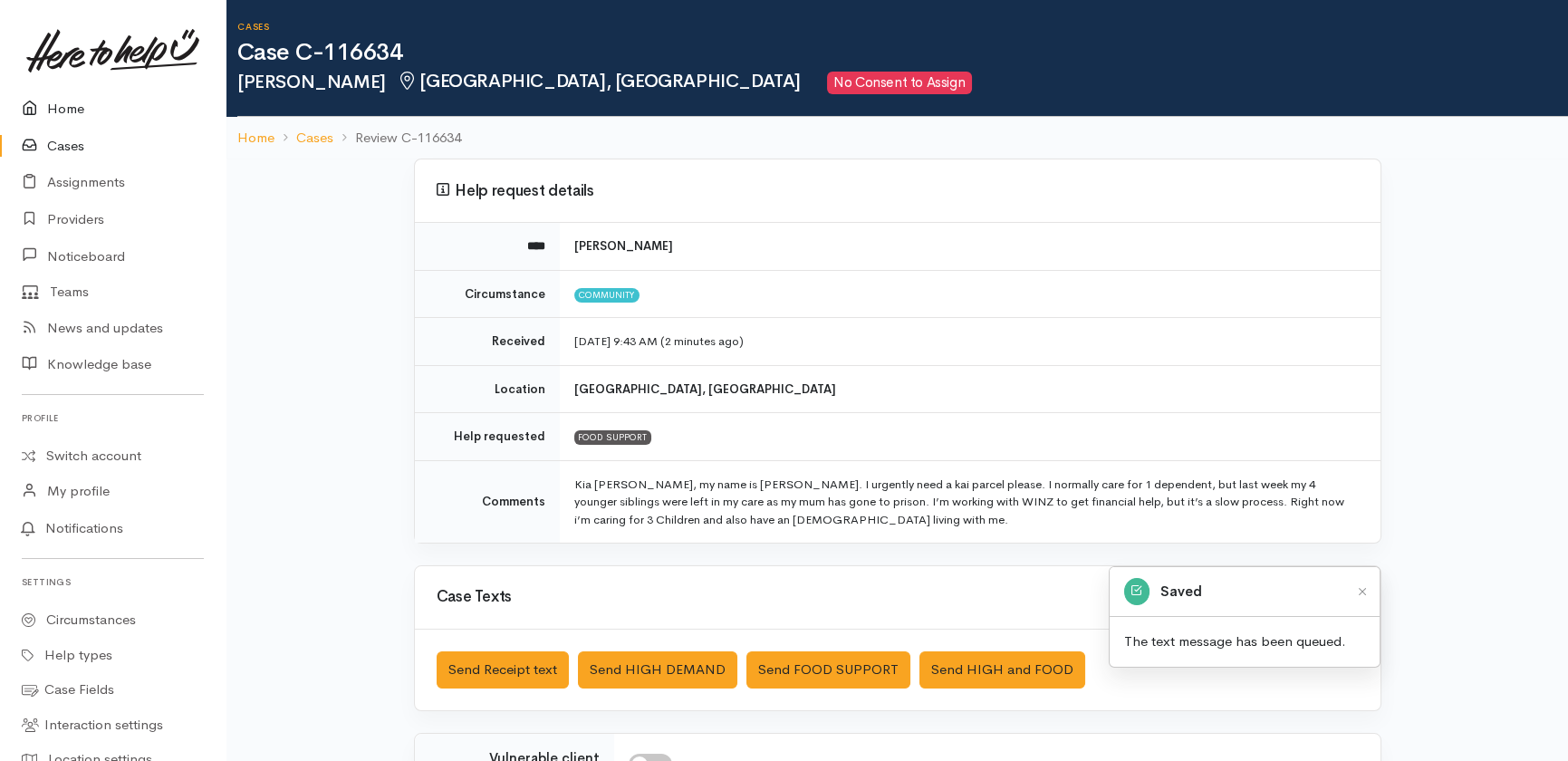
click at [56, 110] on link "Home" at bounding box center [113, 109] width 226 height 37
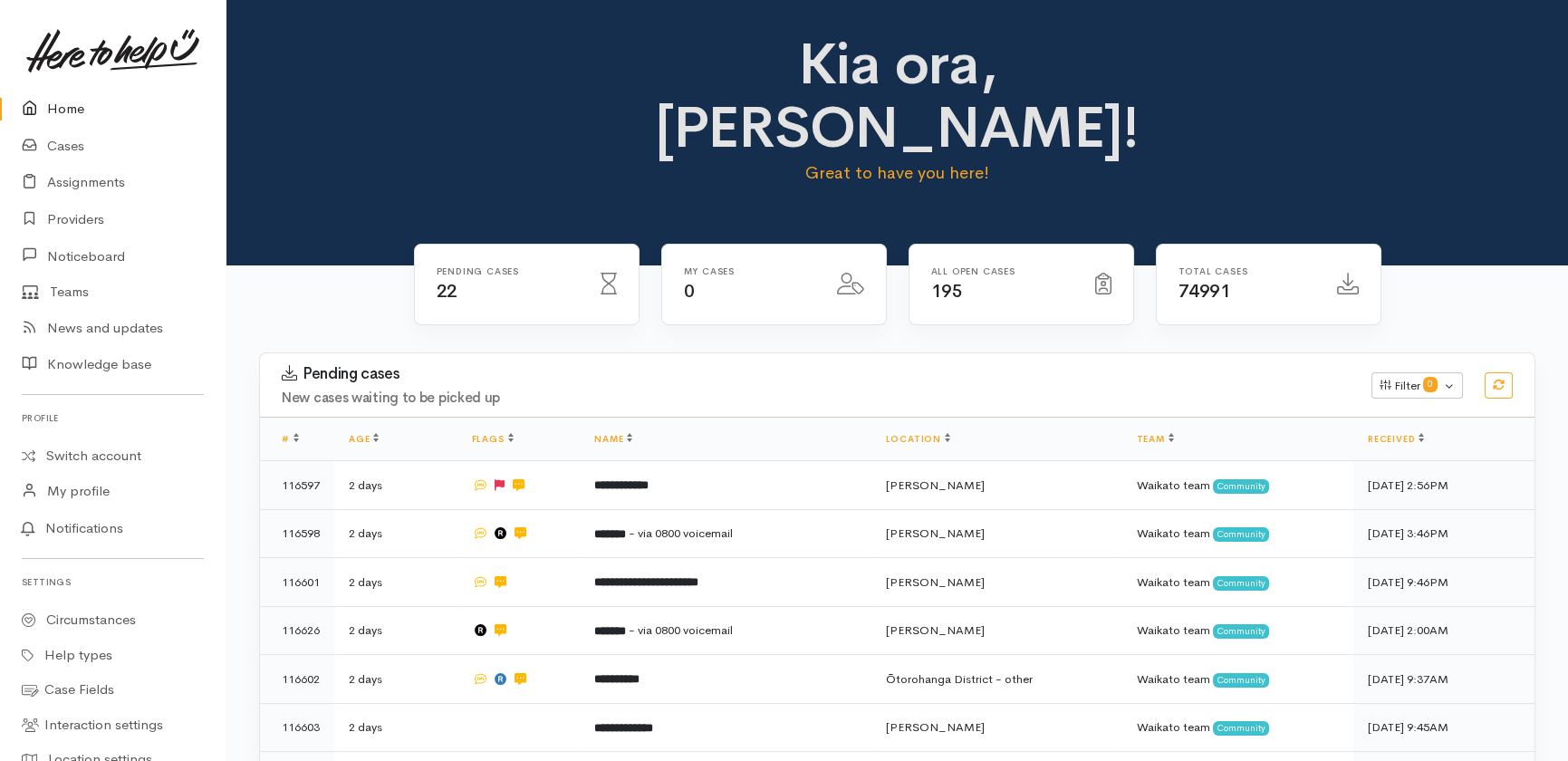
click at [63, 108] on link "Home" at bounding box center [113, 109] width 226 height 37
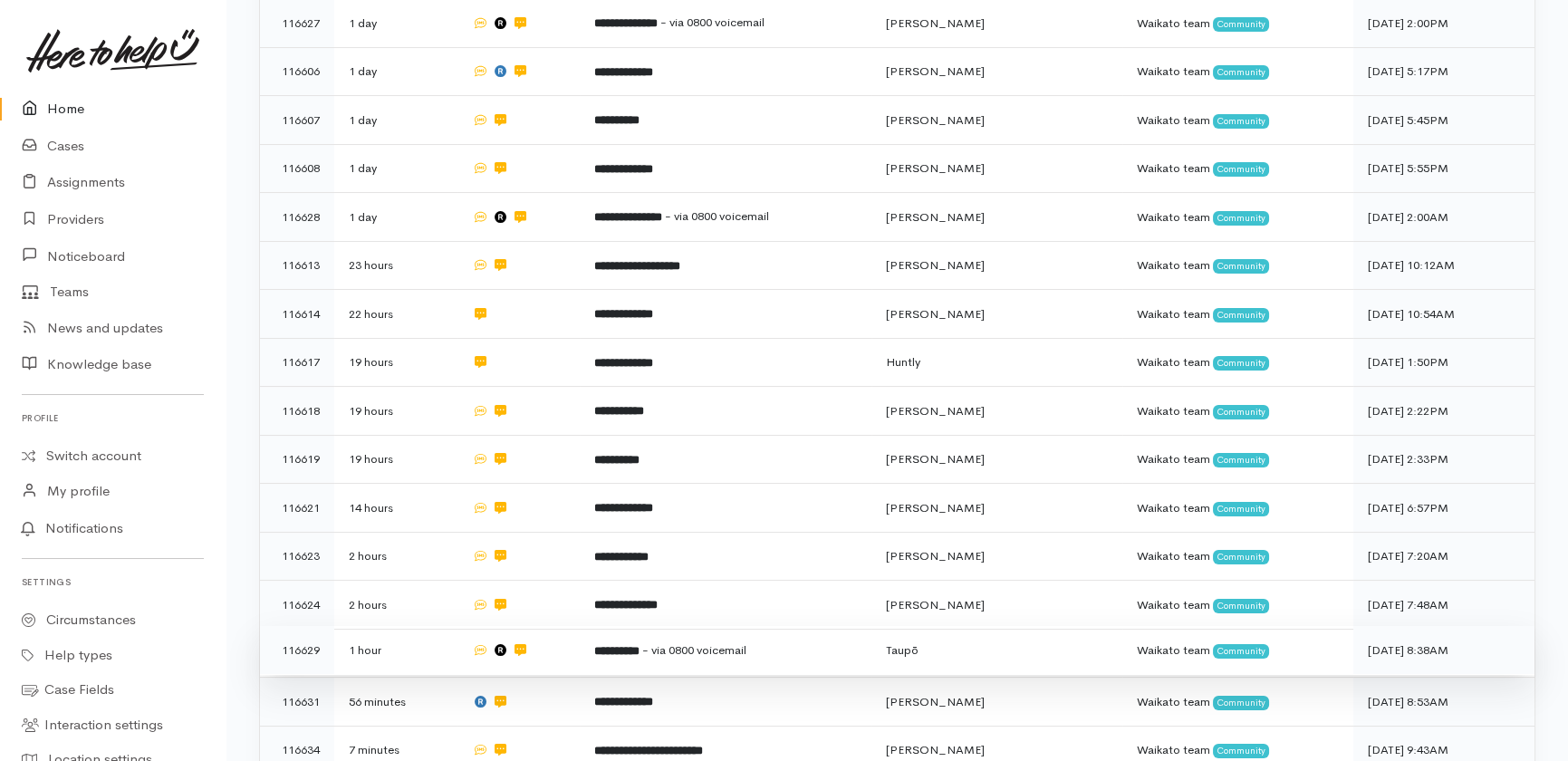
scroll to position [897, 0]
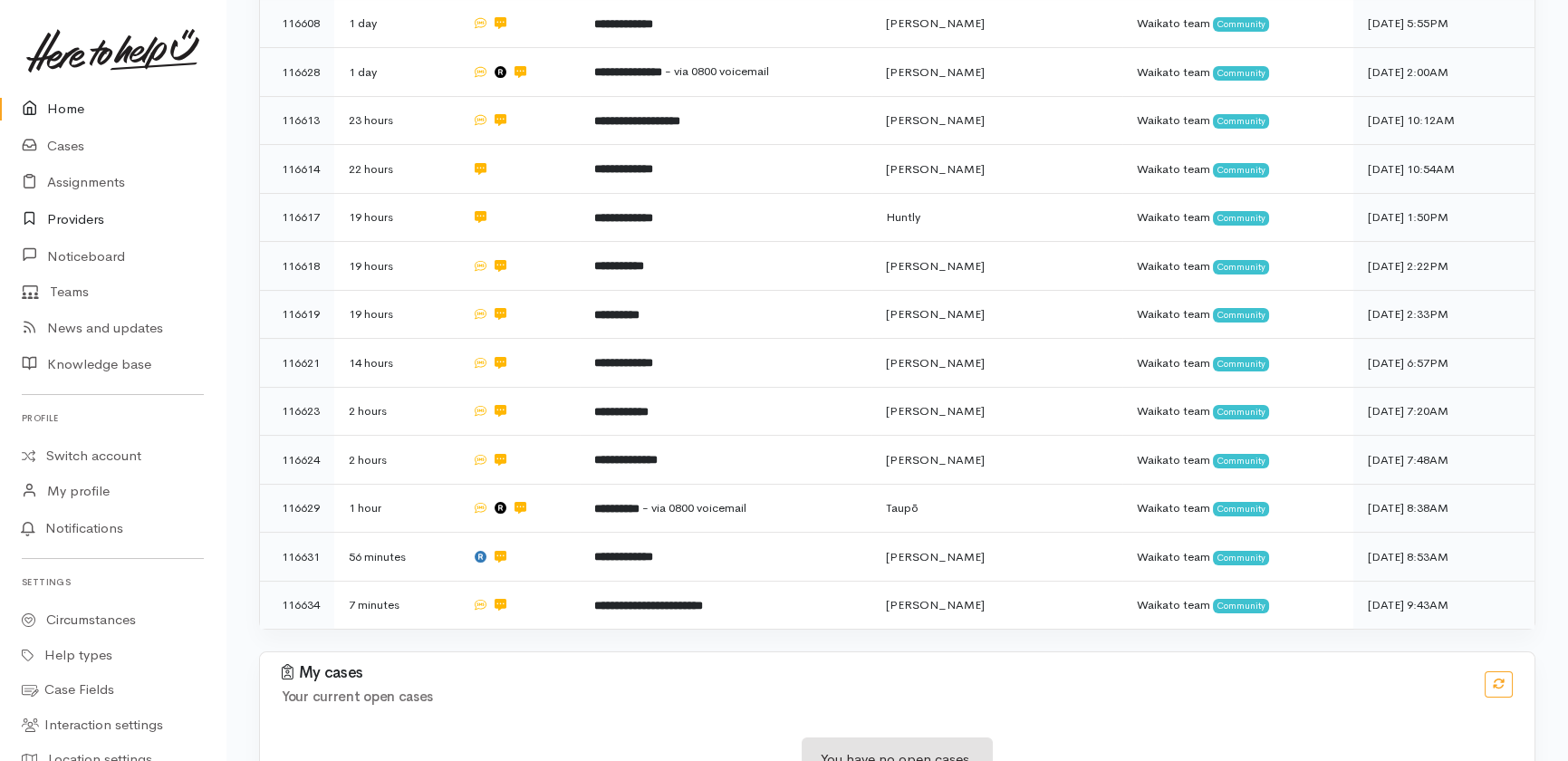
click at [72, 222] on link "Providers" at bounding box center [113, 219] width 226 height 37
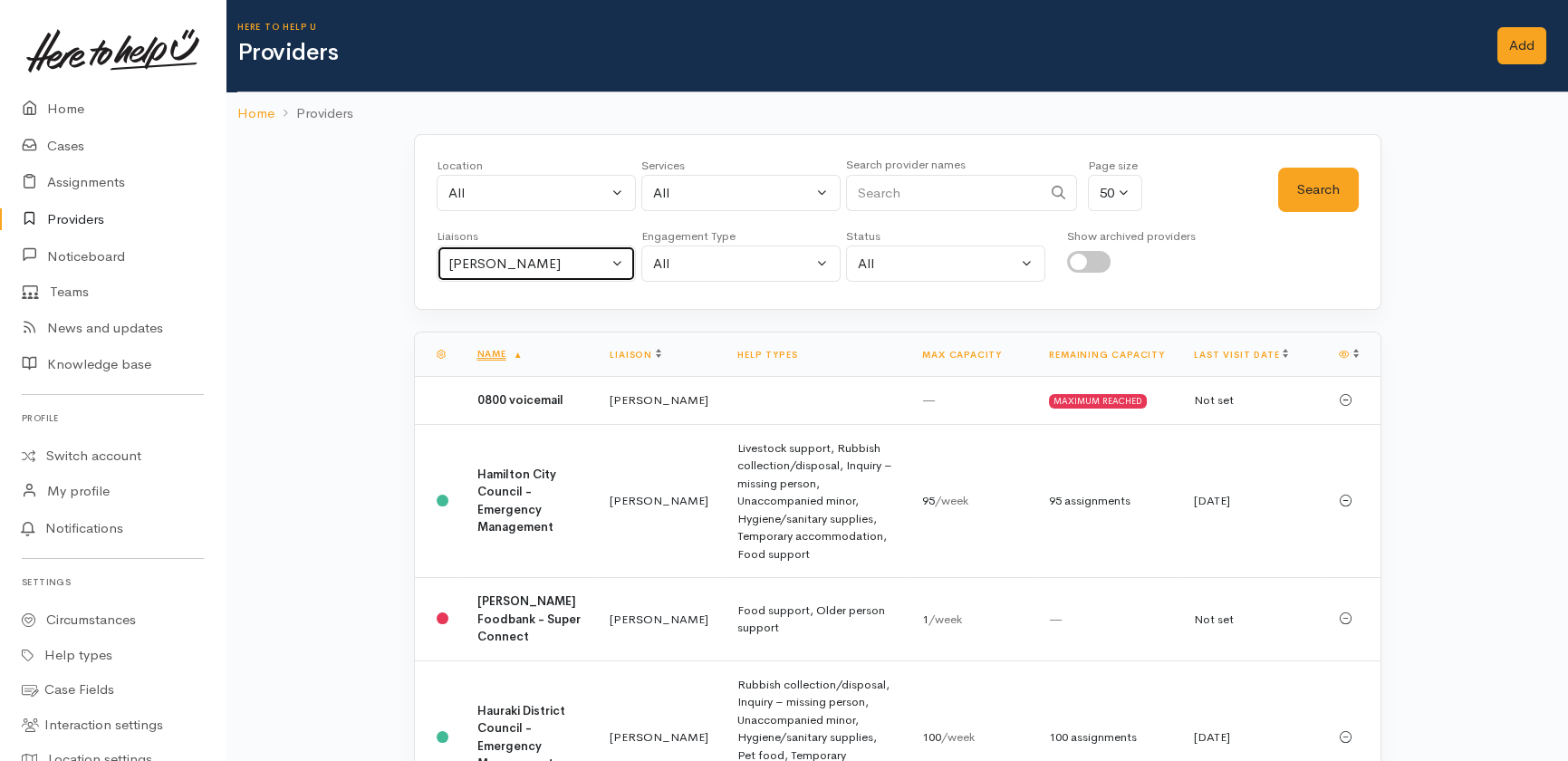
click at [548, 270] on div "Heather Moore" at bounding box center [528, 264] width 159 height 21
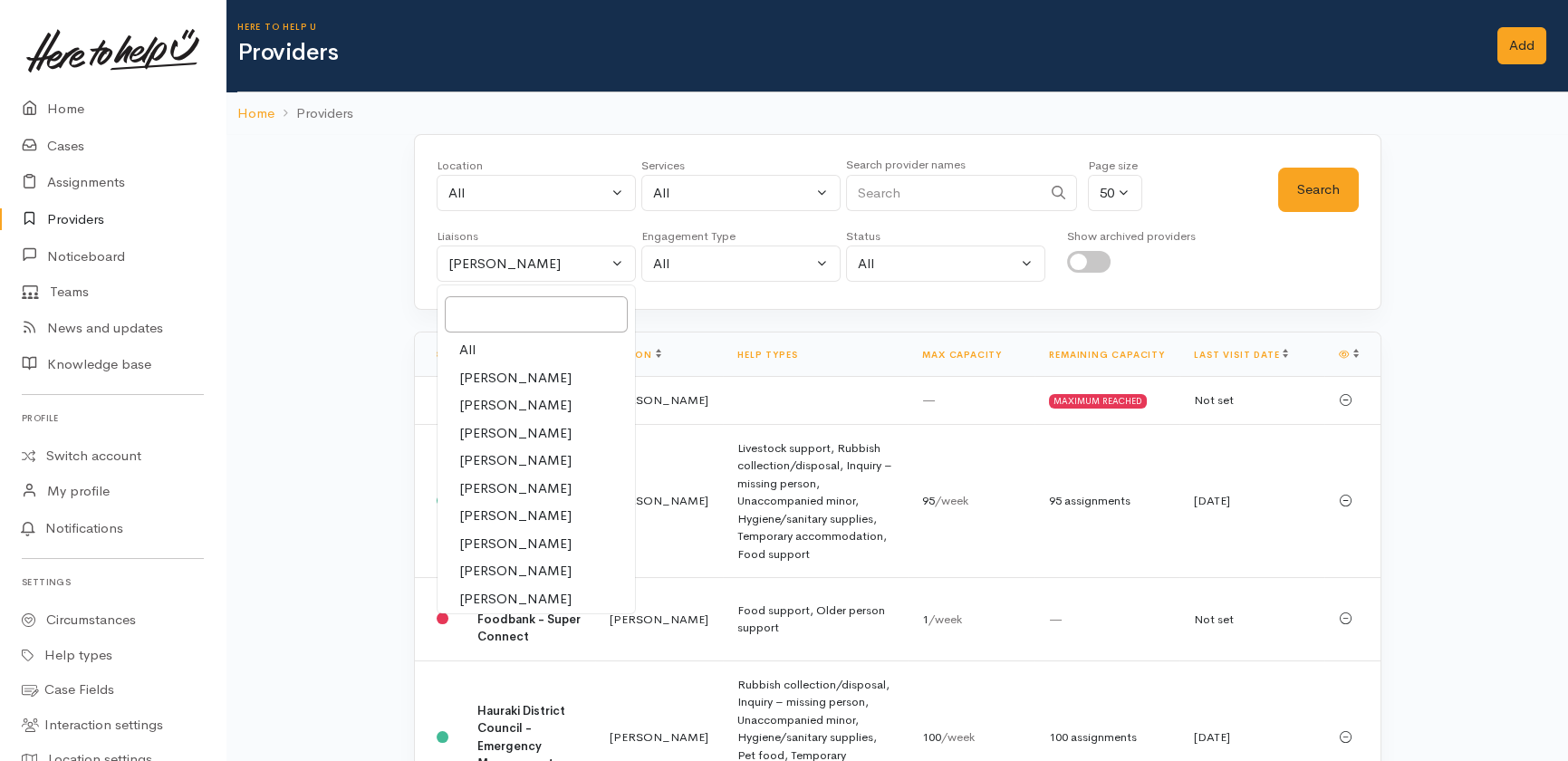
click at [466, 349] on span "All" at bounding box center [468, 350] width 17 height 21
select select "null"
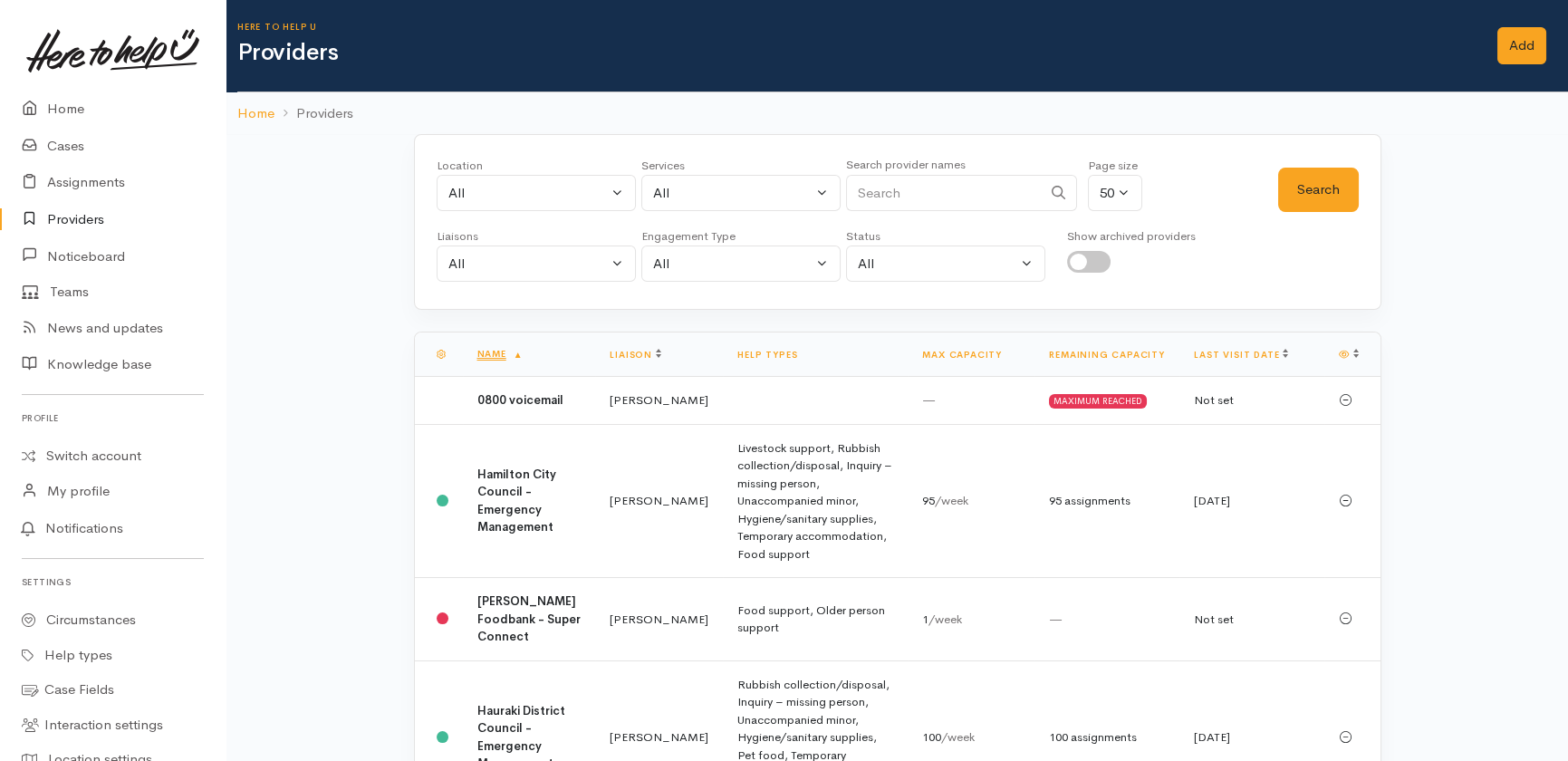
click at [1312, 166] on div "Search" at bounding box center [1318, 189] width 80 height 66
click at [1310, 189] on button "Search" at bounding box center [1318, 190] width 80 height 44
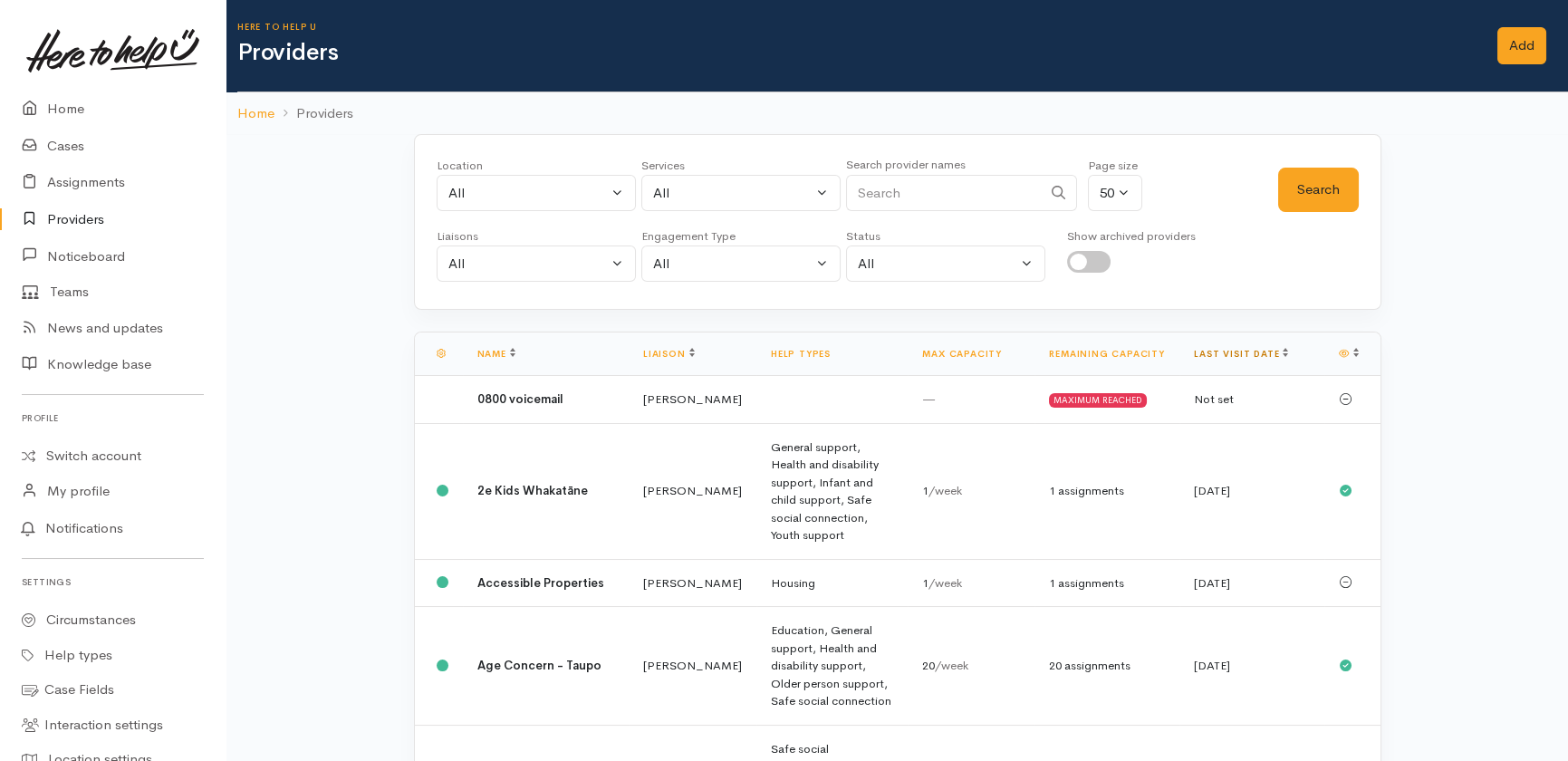
click at [1231, 349] on link "Last visit date" at bounding box center [1241, 353] width 94 height 12
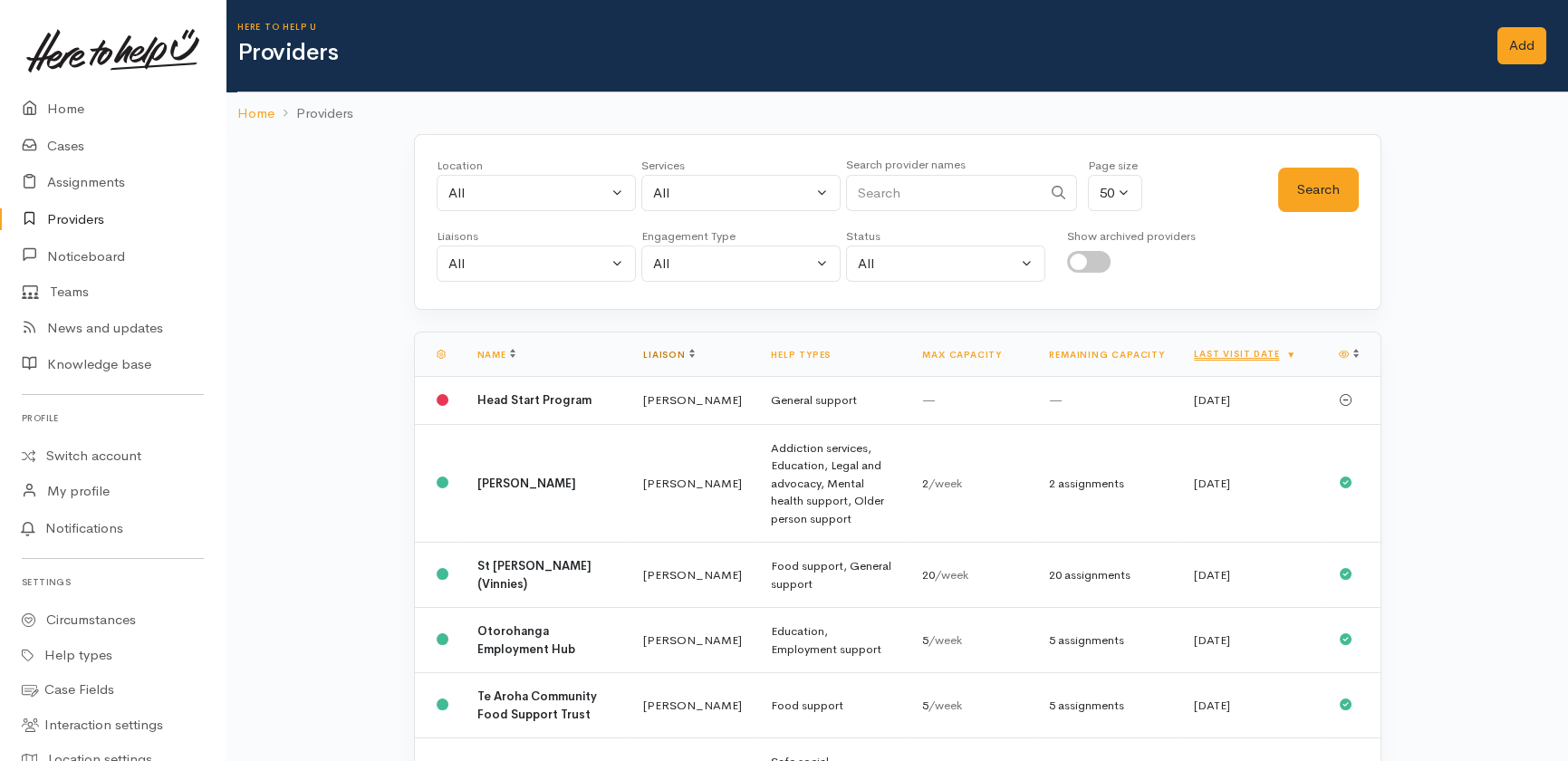
click at [643, 353] on link "Liaison" at bounding box center [669, 354] width 52 height 12
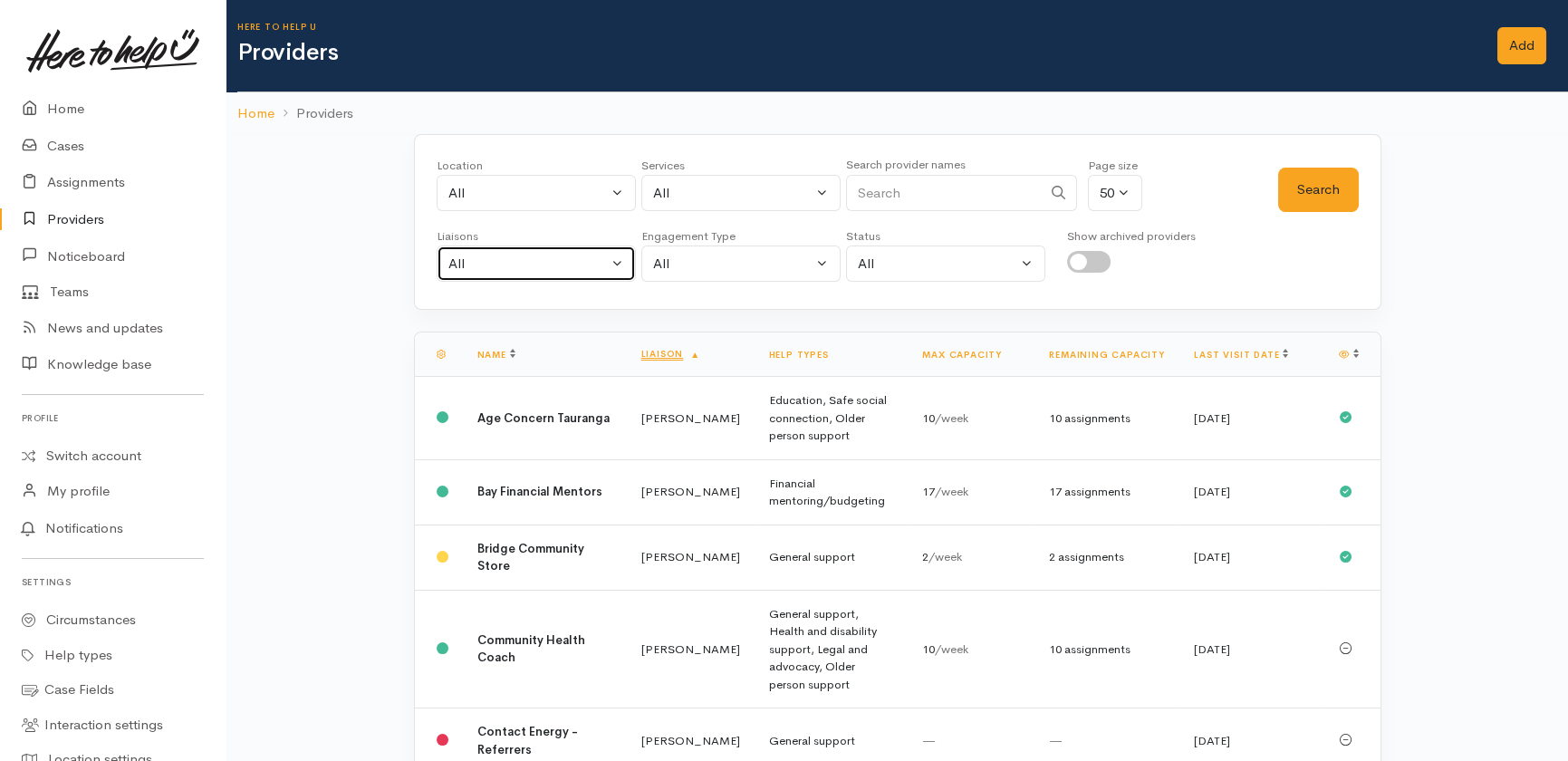
click at [499, 268] on div "All" at bounding box center [528, 264] width 159 height 21
type input "karli"
click at [504, 349] on span "Karli Morris" at bounding box center [515, 350] width 112 height 21
select select "435"
click at [1304, 181] on button "Search" at bounding box center [1318, 190] width 80 height 44
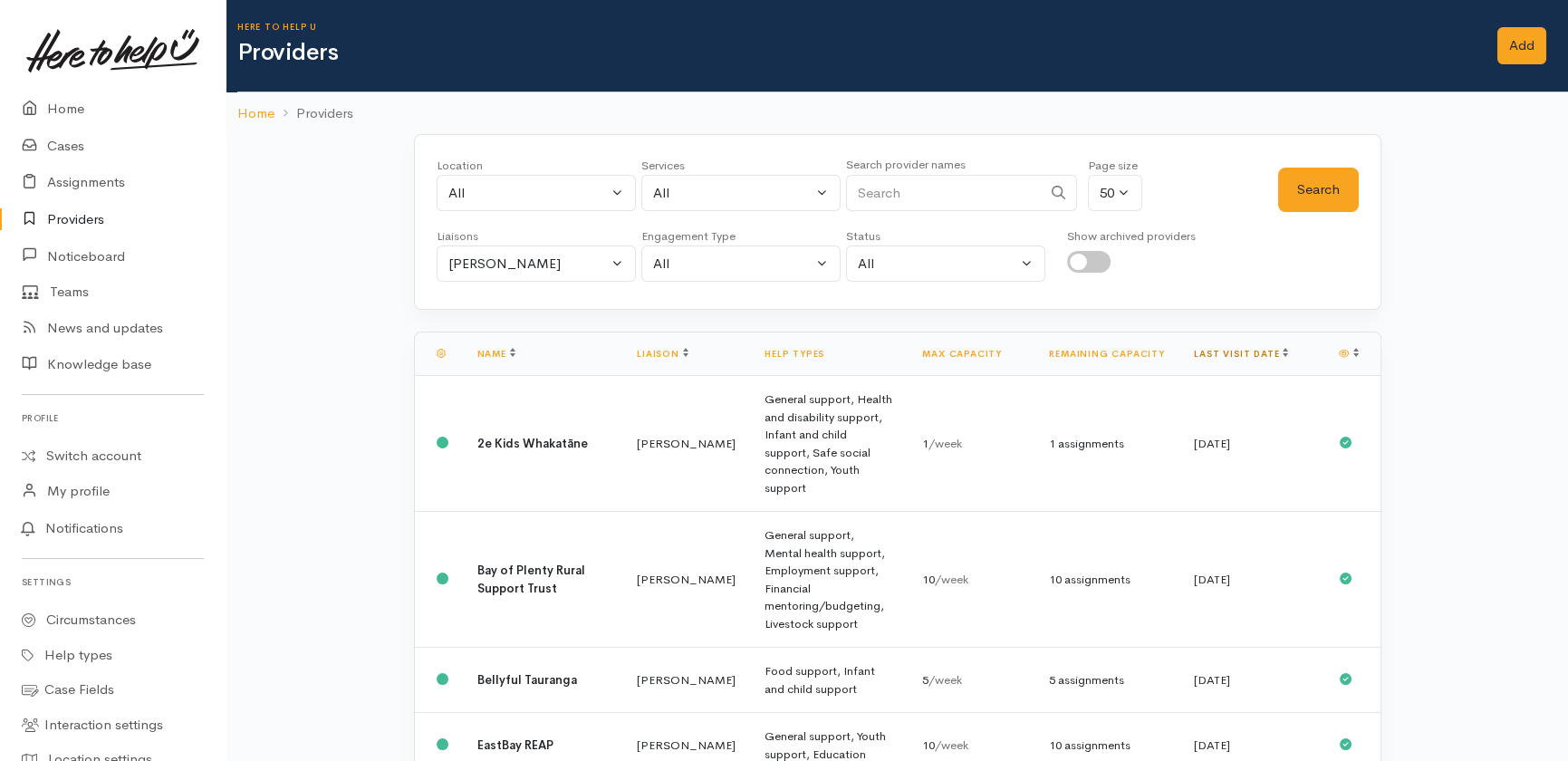
click at [1248, 353] on link "Last visit date" at bounding box center [1241, 353] width 94 height 12
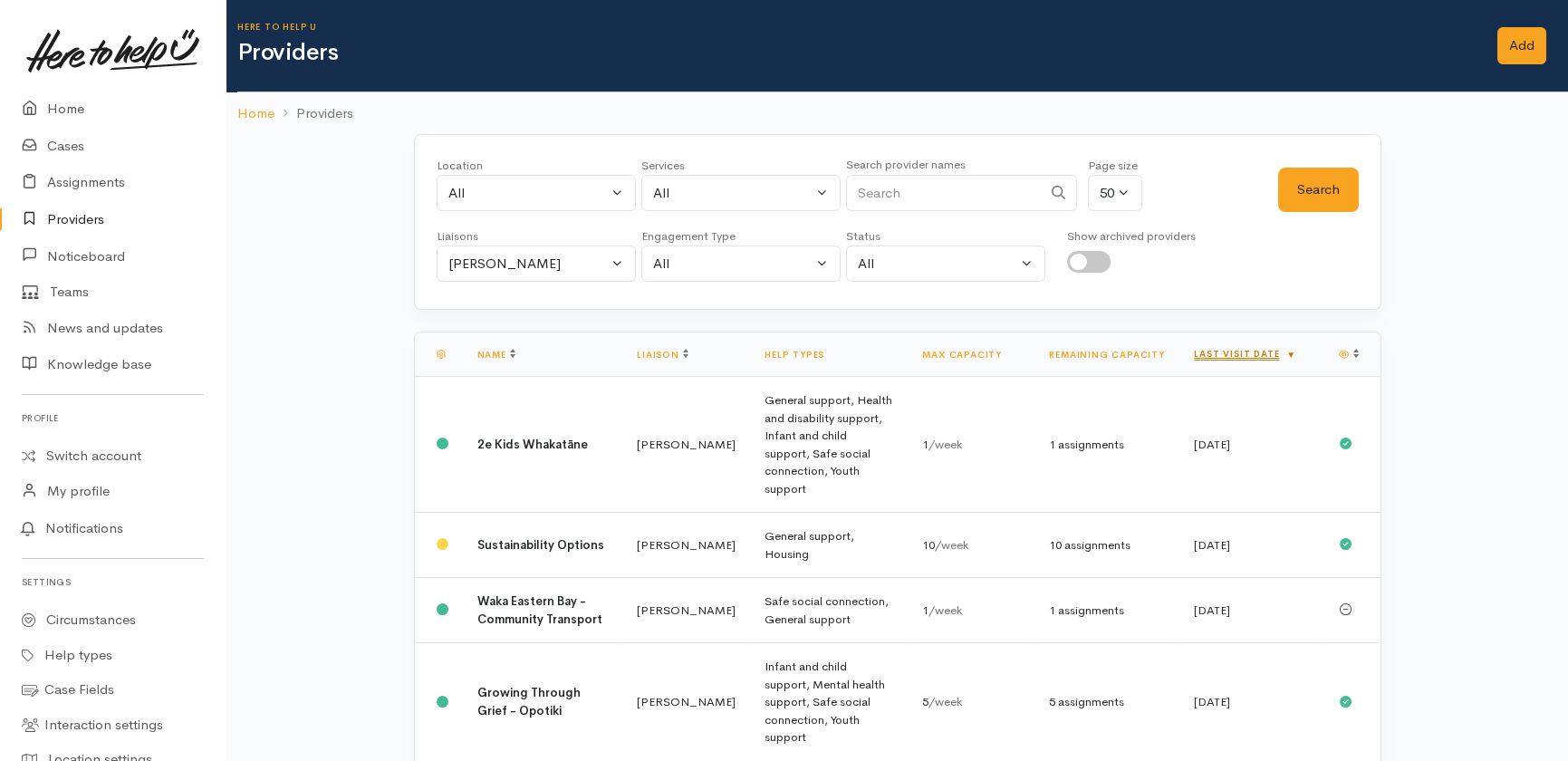
click at [1223, 354] on link "Last visit date" at bounding box center [1245, 353] width 103 height 12
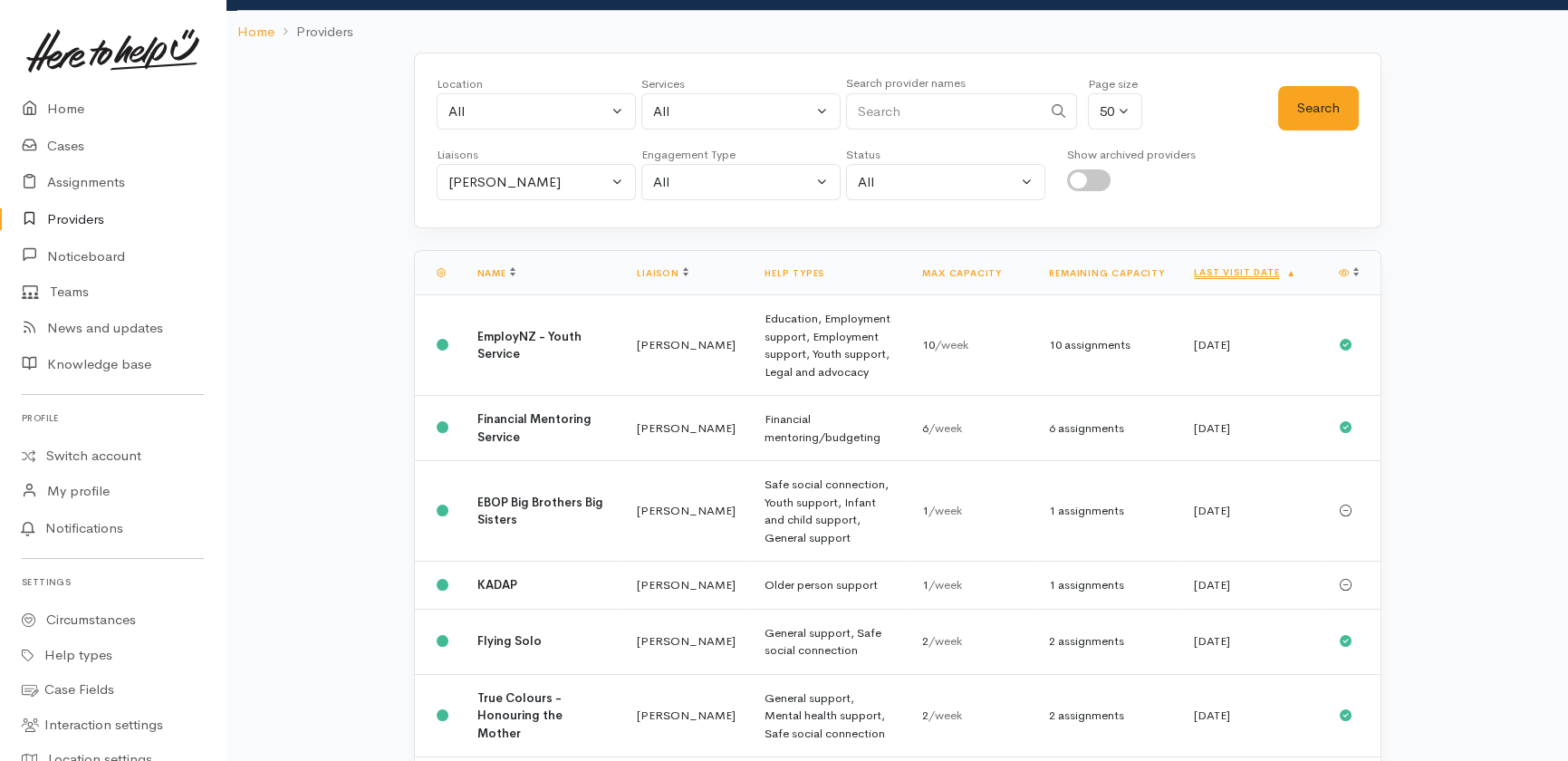
scroll to position [164, 0]
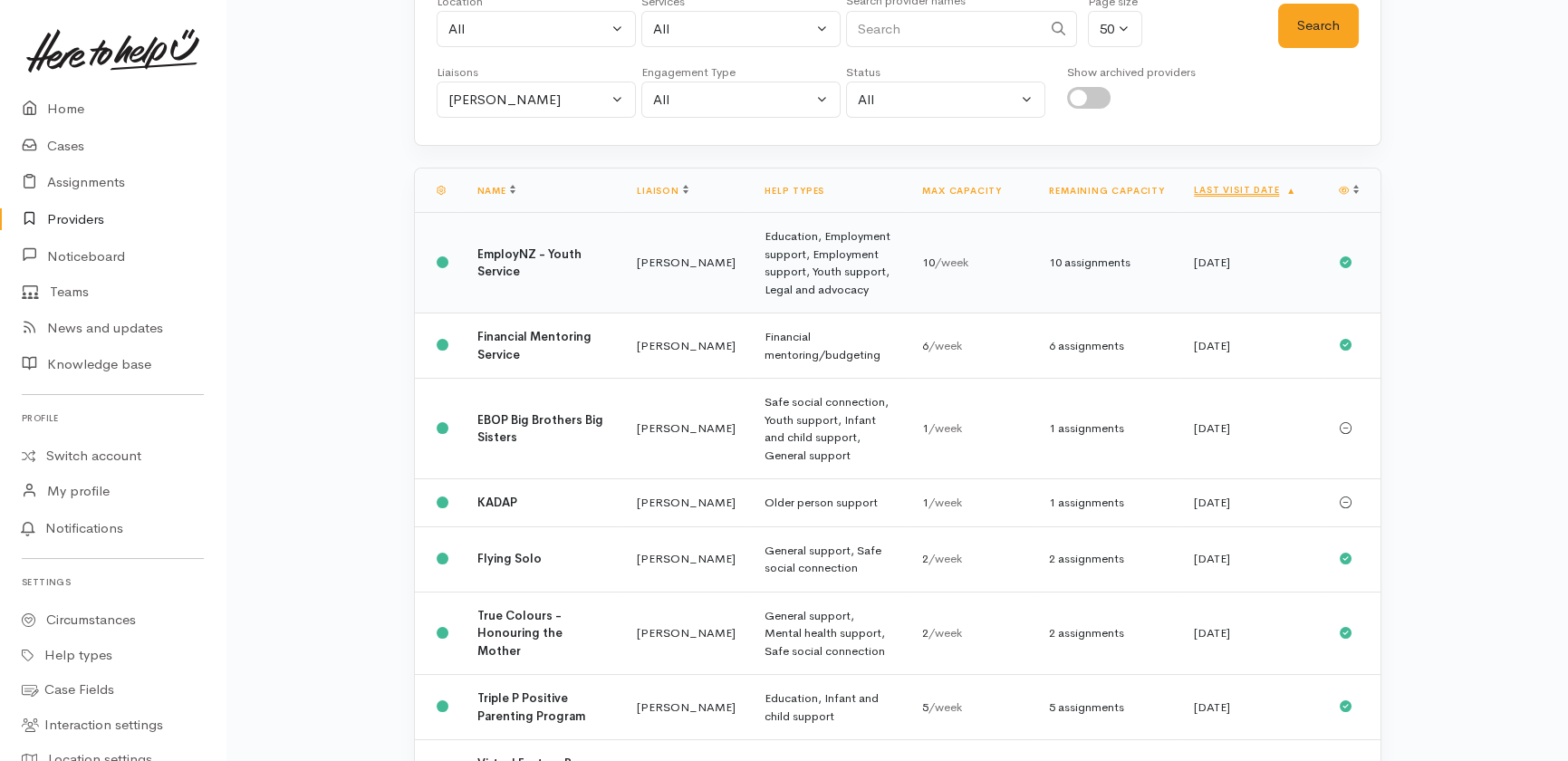
click at [623, 253] on td "Karli Morris" at bounding box center [686, 263] width 128 height 101
click at [623, 325] on td "Karli Morris" at bounding box center [686, 346] width 128 height 66
click at [645, 401] on td "Karli Morris" at bounding box center [686, 428] width 128 height 101
click at [648, 479] on td "Karli Morris" at bounding box center [686, 503] width 128 height 48
